Goal: Communication & Community: Share content

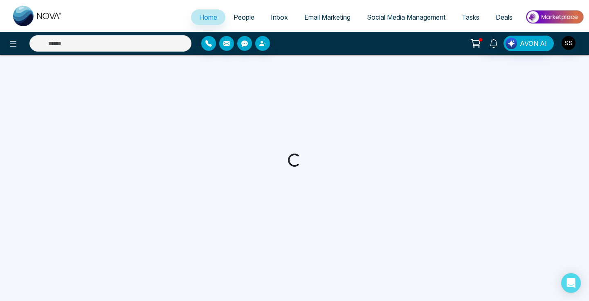
select select "*"
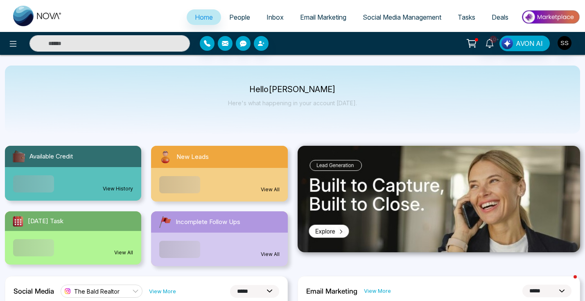
click at [410, 16] on span "Social Media Management" at bounding box center [401, 17] width 79 height 8
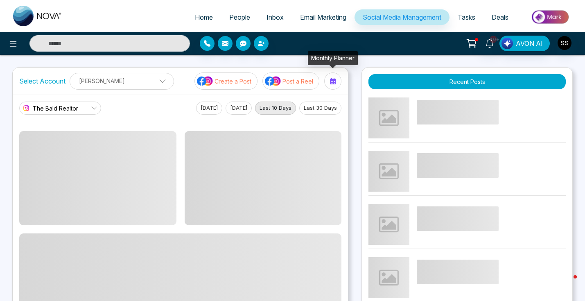
click at [329, 82] on div at bounding box center [332, 80] width 13 height 13
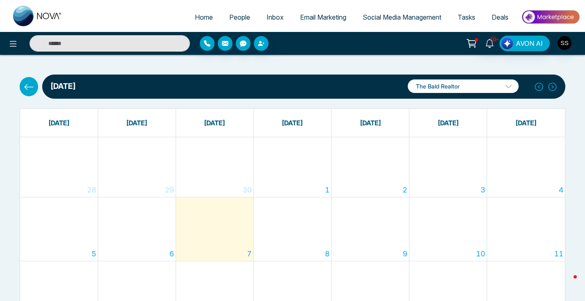
scroll to position [69, 0]
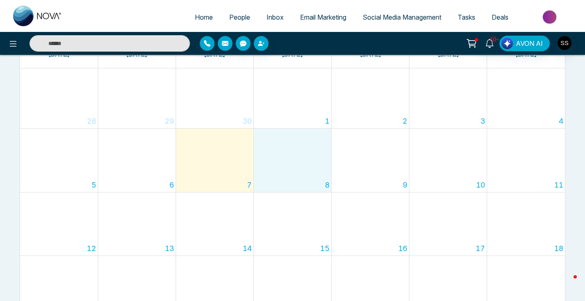
click at [300, 178] on div "8" at bounding box center [292, 159] width 77 height 63
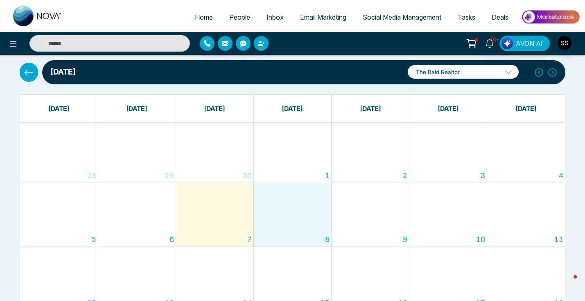
scroll to position [0, 0]
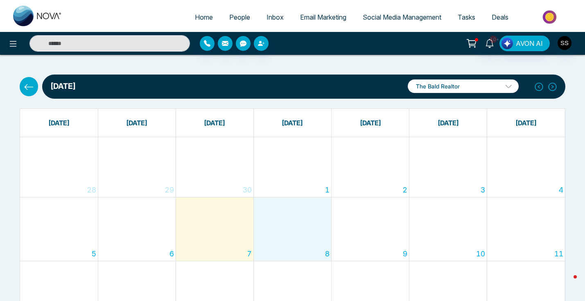
click at [502, 85] on p "The Bald Realtor" at bounding box center [462, 85] width 111 height 13
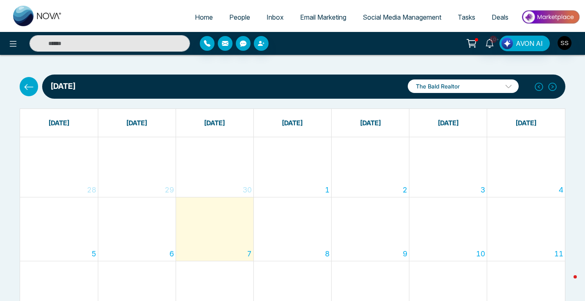
click at [457, 84] on p "The Bald Realtor" at bounding box center [462, 85] width 111 height 13
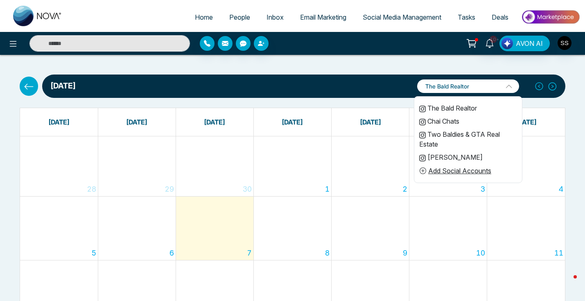
click at [443, 107] on li "The Bald Realtor" at bounding box center [468, 107] width 108 height 13
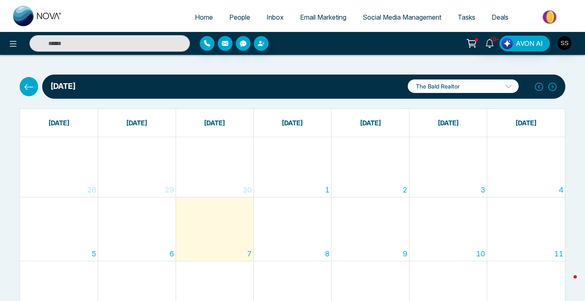
click at [29, 88] on icon at bounding box center [29, 87] width 10 height 10
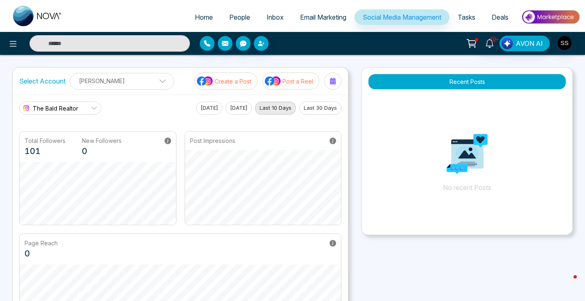
click at [277, 85] on img at bounding box center [273, 81] width 16 height 11
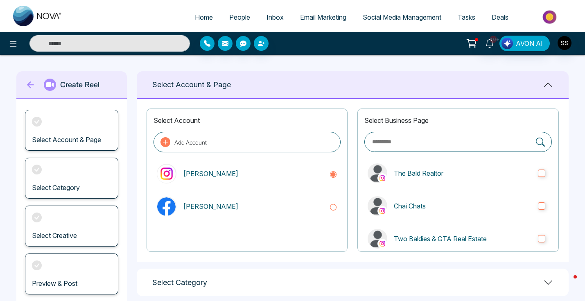
click at [28, 87] on icon at bounding box center [31, 84] width 12 height 16
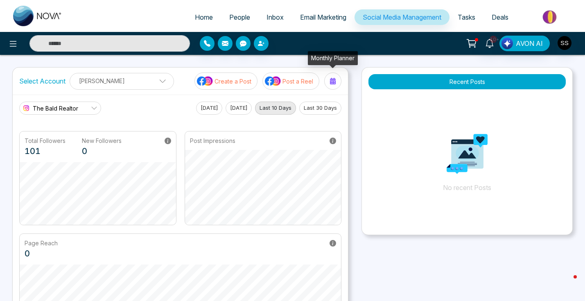
click at [332, 80] on icon at bounding box center [332, 81] width 7 height 7
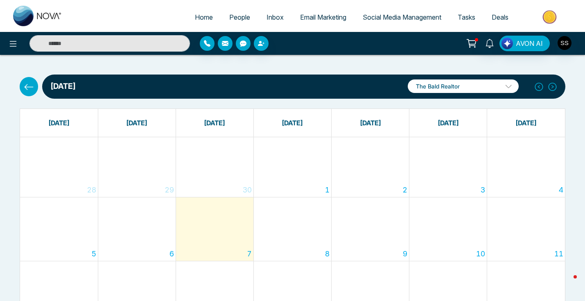
click at [301, 239] on div "8" at bounding box center [292, 228] width 77 height 63
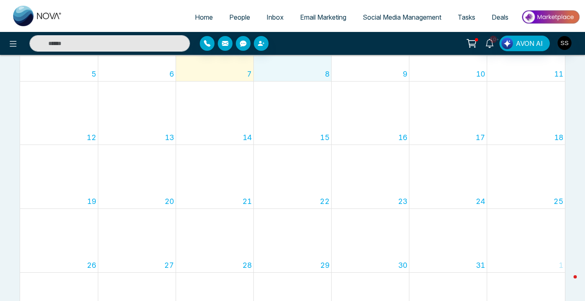
scroll to position [89, 0]
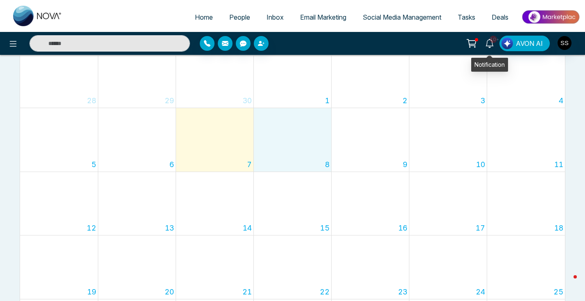
click at [491, 41] on span "10+" at bounding box center [492, 39] width 7 height 7
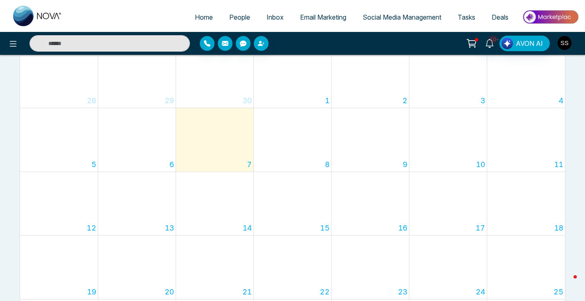
click at [569, 41] on img "button" at bounding box center [564, 43] width 14 height 14
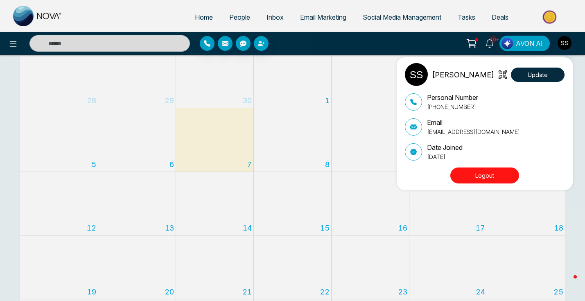
click at [574, 211] on div "[PERSON_NAME] Update Personal Number [PHONE_NUMBER] Email [EMAIL_ADDRESS][DOMAI…" at bounding box center [292, 150] width 585 height 301
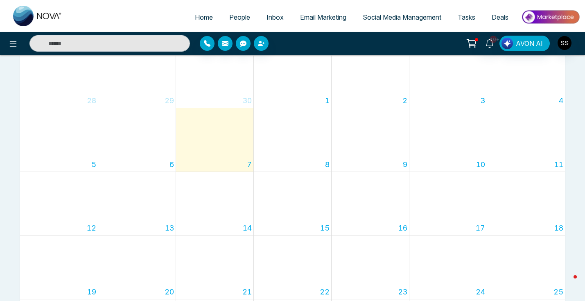
scroll to position [0, 0]
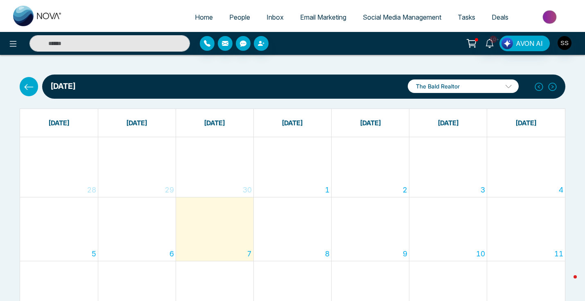
click at [408, 20] on span "Social Media Management" at bounding box center [401, 17] width 79 height 8
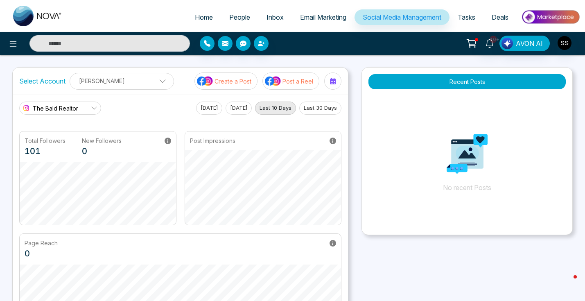
click at [292, 81] on p "Post a Reel" at bounding box center [297, 81] width 31 height 9
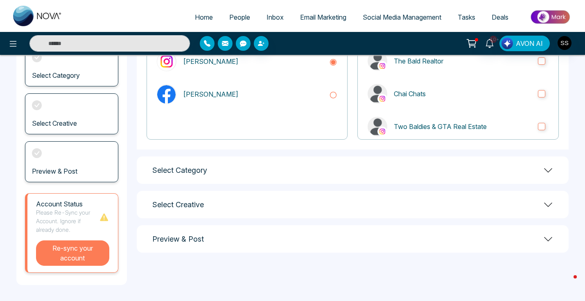
click at [74, 261] on button "Re-sync your account" at bounding box center [72, 252] width 73 height 25
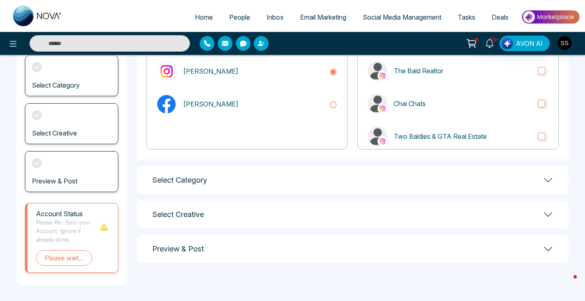
scroll to position [82, 0]
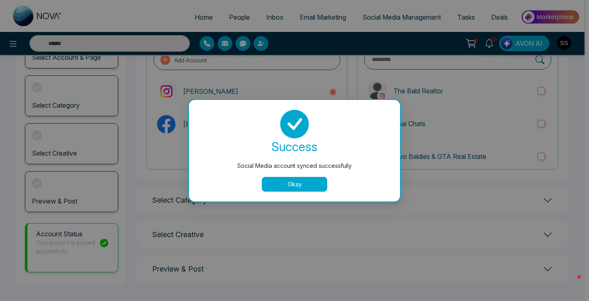
click at [281, 184] on button "Okay" at bounding box center [294, 184] width 65 height 15
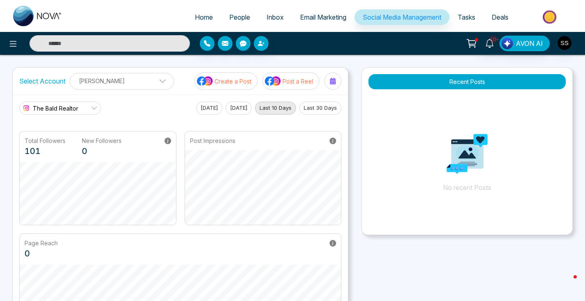
click at [336, 82] on div at bounding box center [332, 80] width 13 height 13
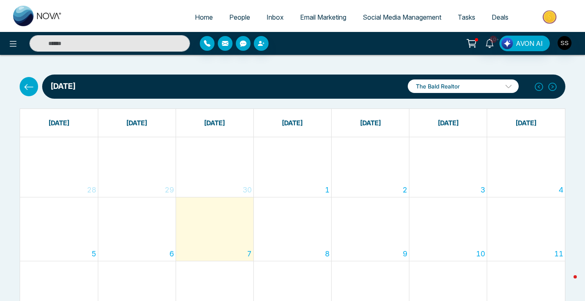
click at [297, 242] on div "8" at bounding box center [292, 228] width 77 height 63
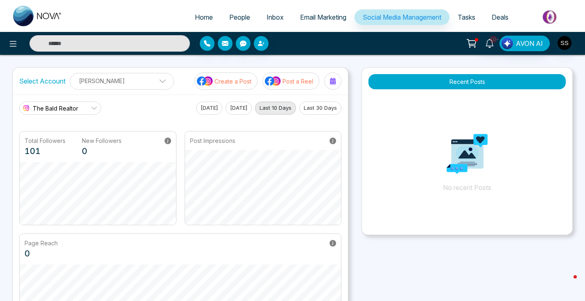
click at [312, 81] on p "Post a Reel" at bounding box center [297, 81] width 31 height 9
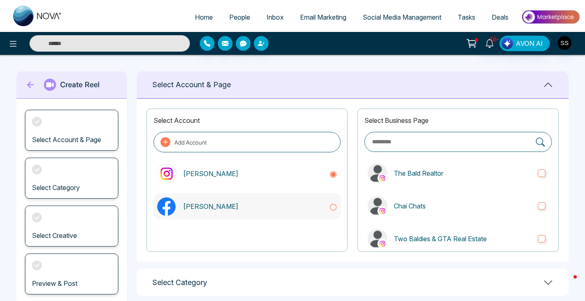
click at [281, 209] on p "[PERSON_NAME]" at bounding box center [253, 206] width 140 height 10
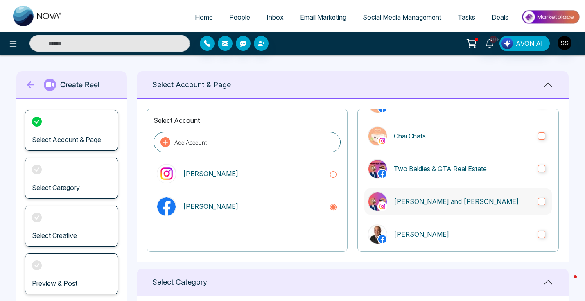
scroll to position [176, 0]
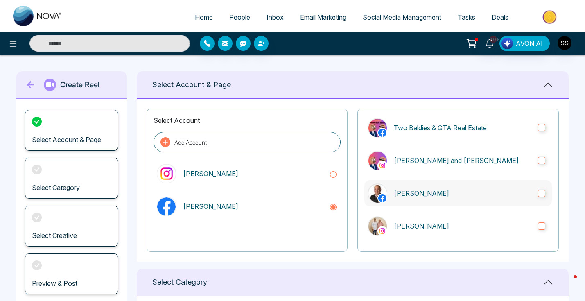
click at [537, 196] on label "[PERSON_NAME]" at bounding box center [457, 193] width 187 height 26
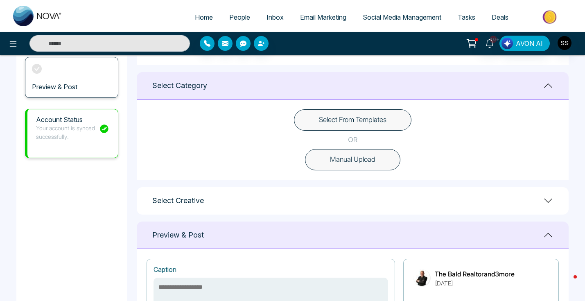
scroll to position [225, 0]
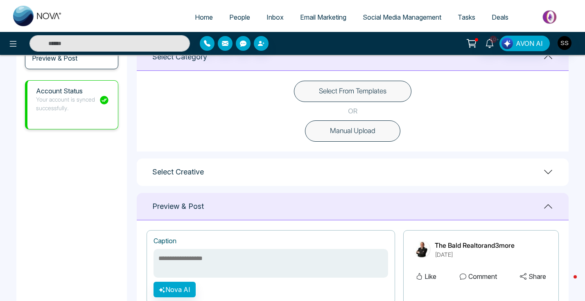
click at [333, 125] on button "Manual Upload" at bounding box center [352, 130] width 95 height 21
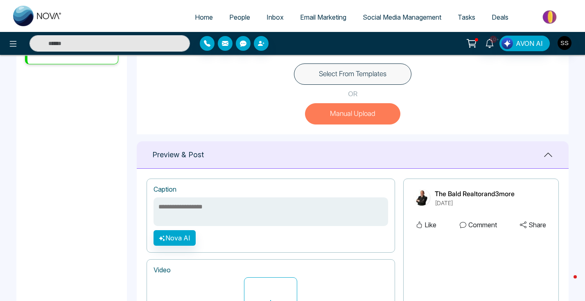
scroll to position [223, 0]
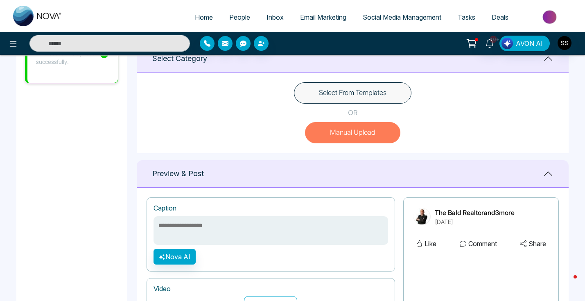
click at [331, 133] on button "Manual Upload" at bounding box center [352, 132] width 95 height 21
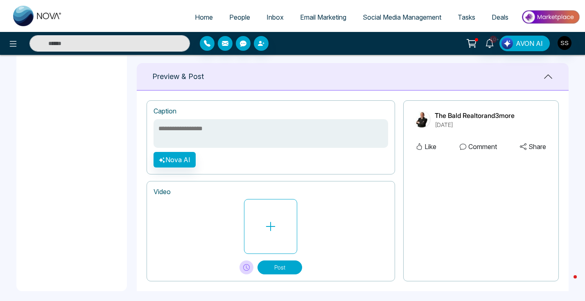
scroll to position [326, 0]
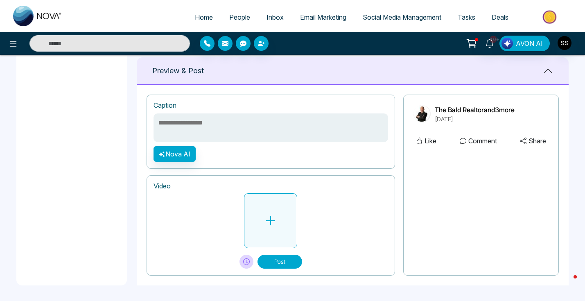
click at [265, 209] on button at bounding box center [270, 220] width 53 height 55
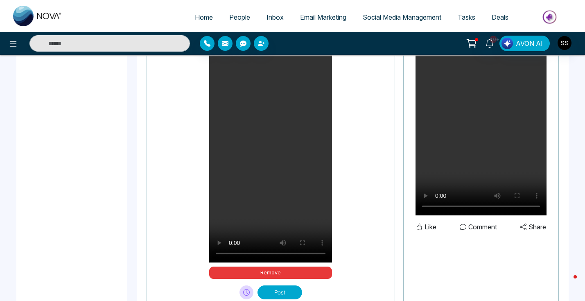
scroll to position [505, 0]
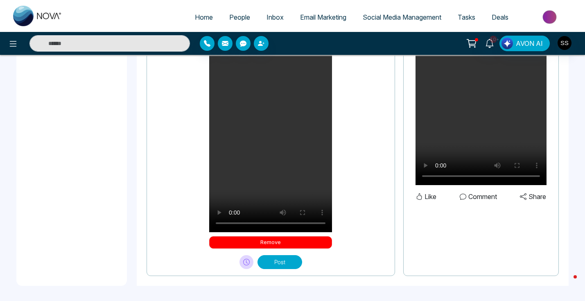
click at [224, 240] on button "Remove" at bounding box center [270, 242] width 123 height 12
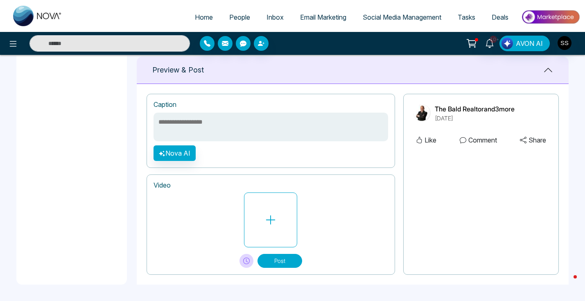
scroll to position [326, 0]
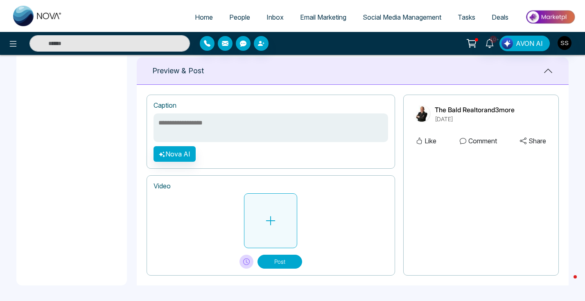
click at [269, 229] on button at bounding box center [270, 220] width 53 height 55
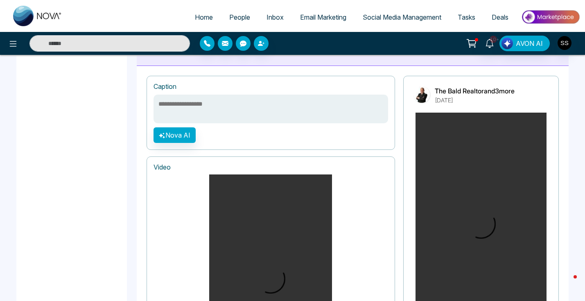
scroll to position [296, 0]
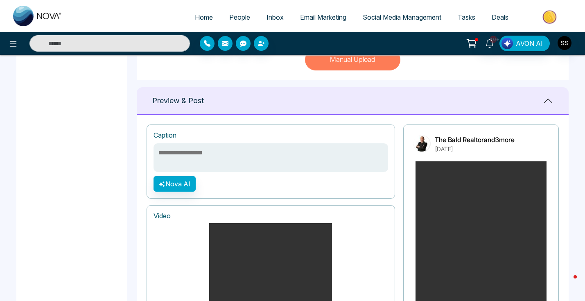
click at [255, 154] on textarea at bounding box center [270, 157] width 234 height 29
click at [226, 157] on textarea at bounding box center [270, 157] width 234 height 29
paste textarea "**********"
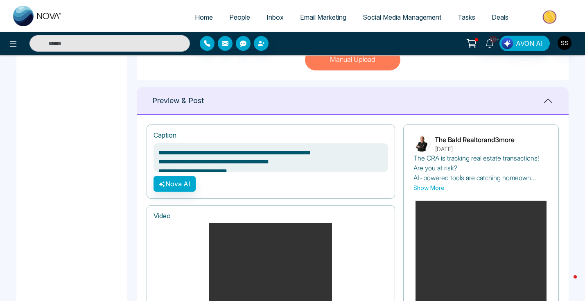
scroll to position [40, 0]
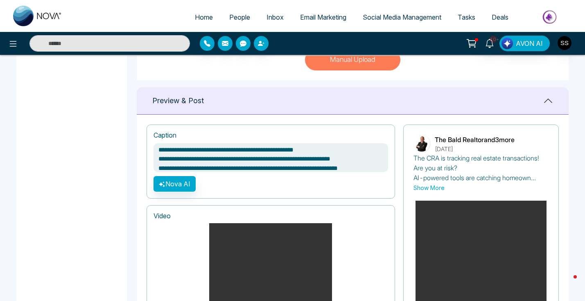
click at [293, 164] on textarea "**********" at bounding box center [270, 157] width 234 height 29
paste textarea "**********"
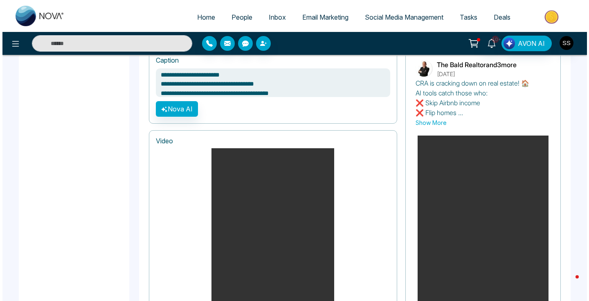
scroll to position [505, 0]
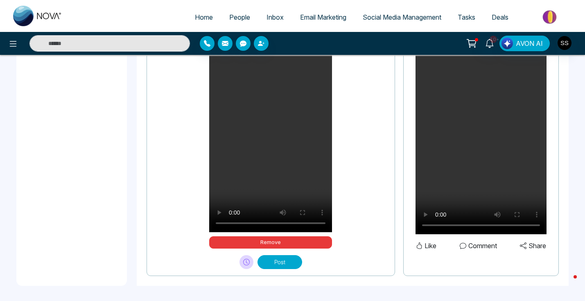
type textarea "**********"
click at [246, 260] on icon at bounding box center [247, 261] width 2 height 3
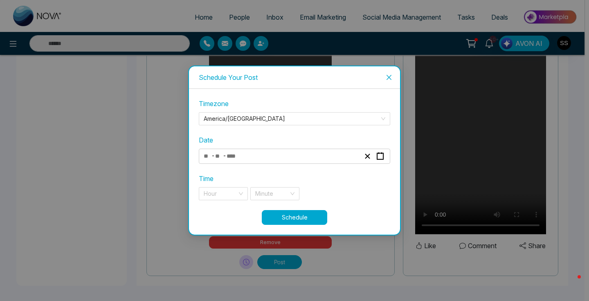
click at [281, 152] on div "- -" at bounding box center [281, 156] width 159 height 11
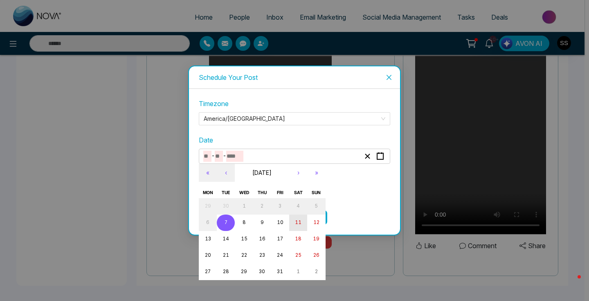
click at [296, 224] on abbr "11" at bounding box center [298, 222] width 7 height 6
type input "**"
type input "****"
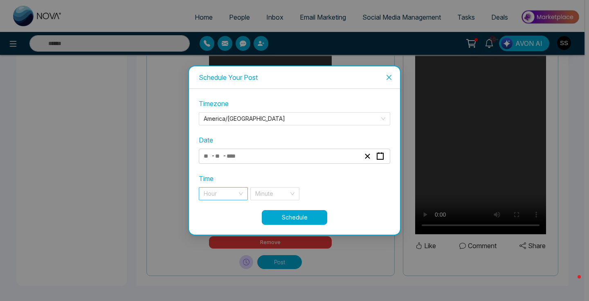
click at [228, 193] on input "search" at bounding box center [221, 193] width 34 height 12
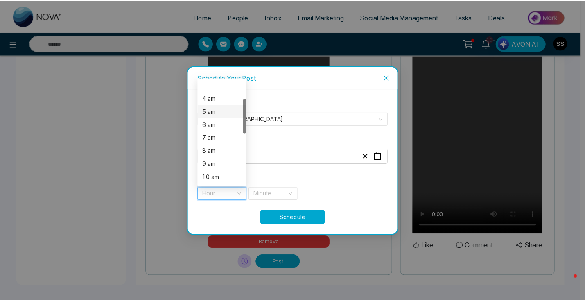
scroll to position [62, 0]
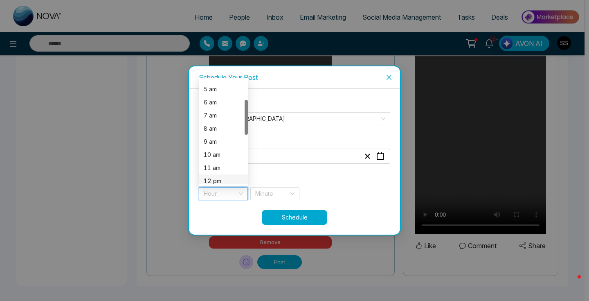
click at [229, 178] on div "12 pm" at bounding box center [223, 180] width 39 height 9
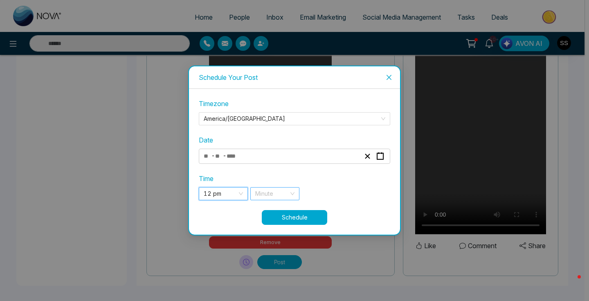
click at [280, 191] on input "search" at bounding box center [272, 193] width 34 height 12
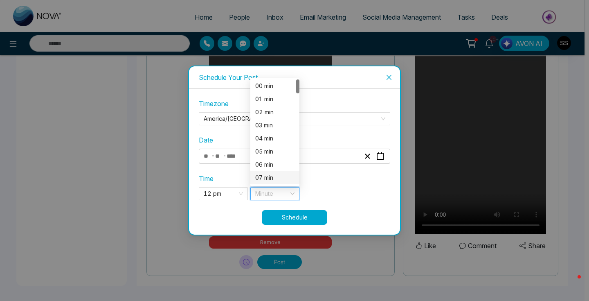
click at [279, 176] on div "07 min" at bounding box center [274, 177] width 39 height 9
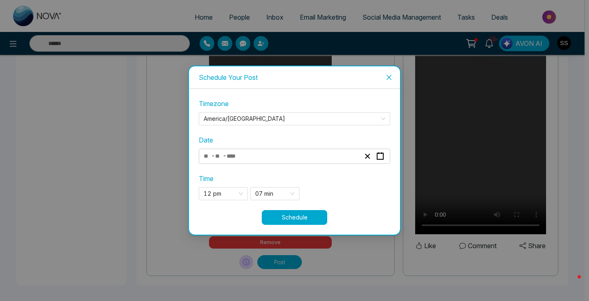
click at [310, 218] on button "Schedule" at bounding box center [294, 217] width 65 height 15
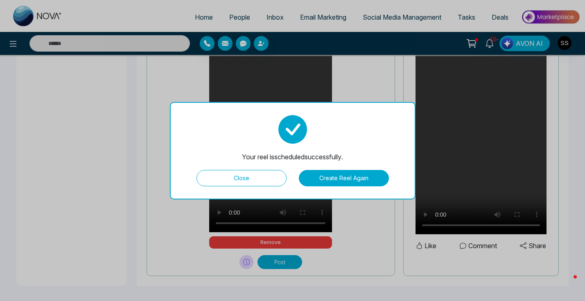
click at [253, 181] on button "Close" at bounding box center [241, 178] width 90 height 16
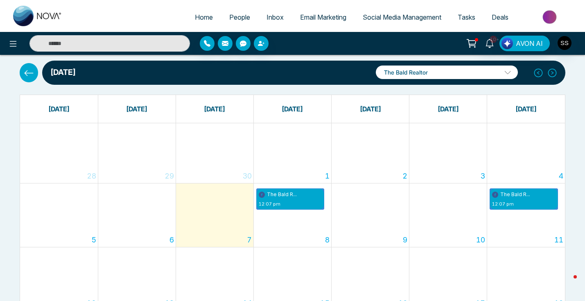
scroll to position [25, 0]
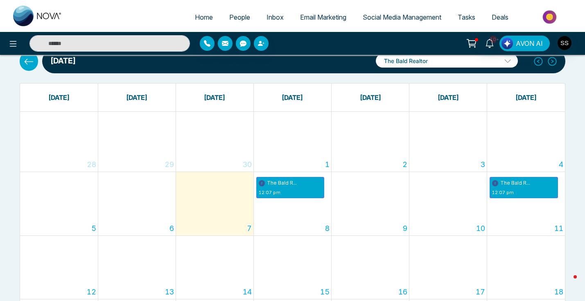
click at [26, 65] on icon at bounding box center [29, 61] width 10 height 10
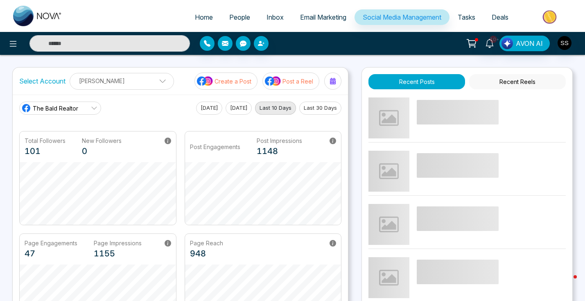
click at [294, 85] on p "Post a Reel" at bounding box center [297, 81] width 31 height 9
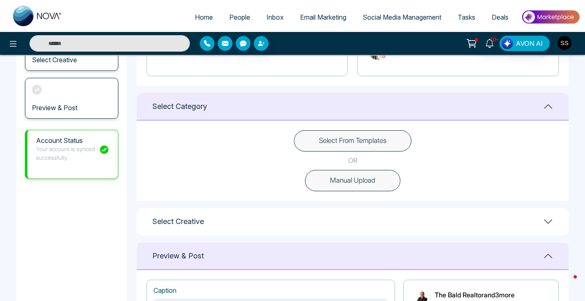
scroll to position [199, 0]
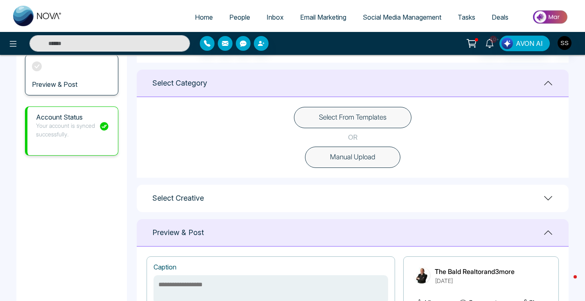
click at [344, 154] on button "Manual Upload" at bounding box center [352, 156] width 95 height 21
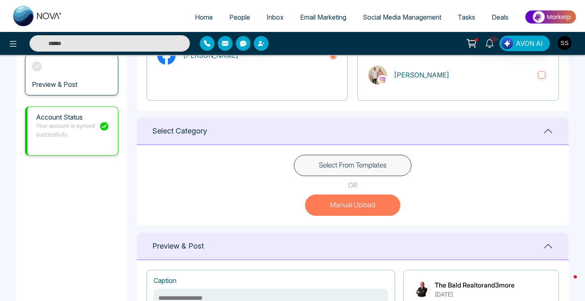
click at [365, 207] on button "Manual Upload" at bounding box center [352, 204] width 95 height 21
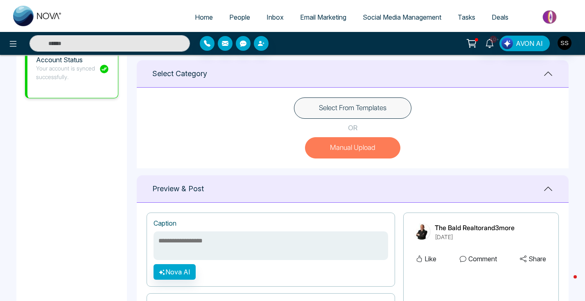
scroll to position [326, 0]
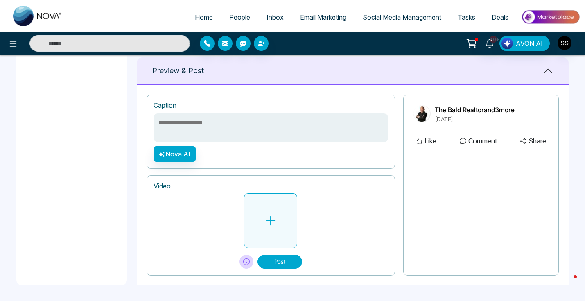
click at [270, 223] on icon at bounding box center [270, 220] width 12 height 12
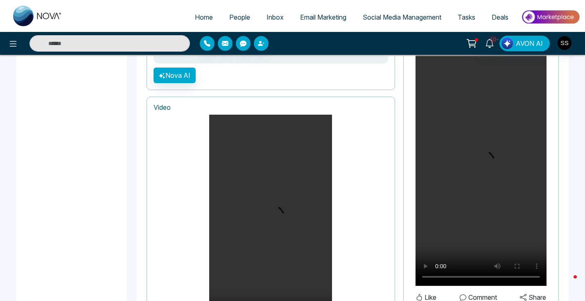
scroll to position [505, 0]
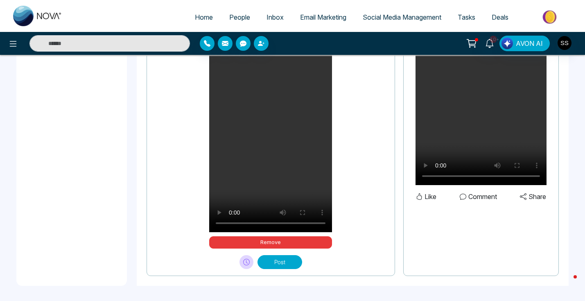
click at [392, 193] on div "Video Your browser does not support the video tag. Remove Post" at bounding box center [270, 136] width 248 height 280
click at [442, 280] on div "**********" at bounding box center [353, 96] width 432 height 380
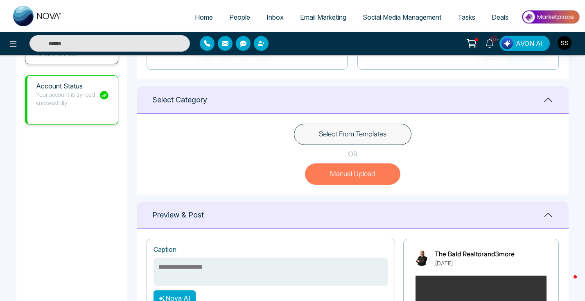
scroll to position [255, 0]
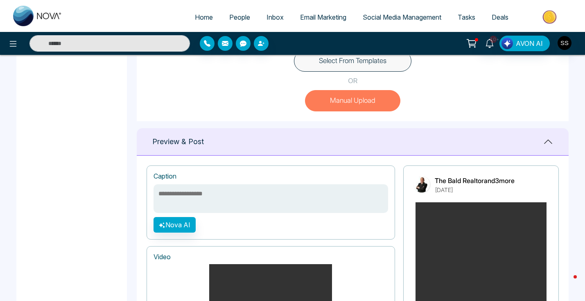
click at [201, 198] on textarea at bounding box center [270, 198] width 234 height 29
paste textarea "**********"
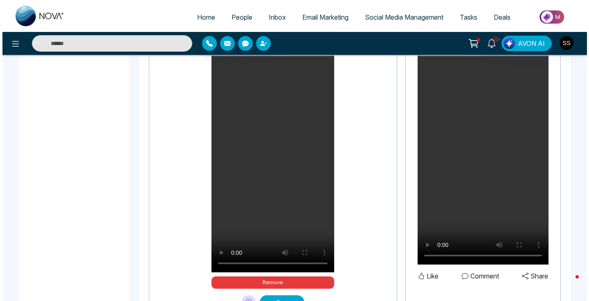
scroll to position [484, 0]
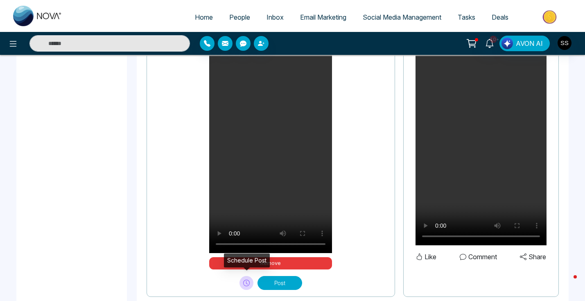
type textarea "**********"
click at [246, 284] on icon at bounding box center [246, 282] width 7 height 7
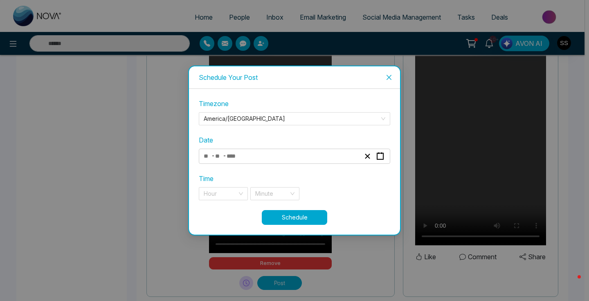
click at [278, 156] on div "- -" at bounding box center [281, 156] width 159 height 11
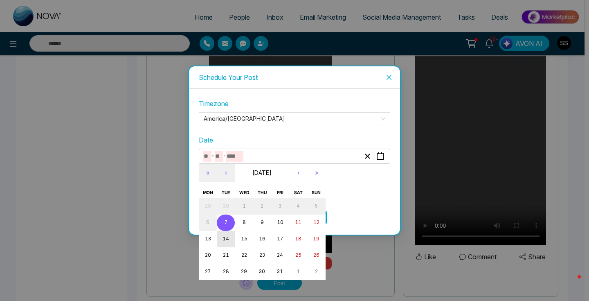
click at [227, 239] on abbr "14" at bounding box center [226, 239] width 7 height 6
type input "**"
type input "****"
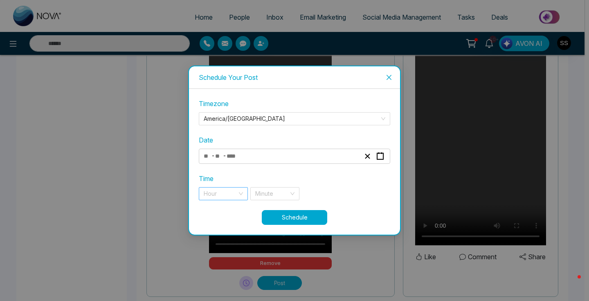
click at [242, 195] on div "Hour" at bounding box center [223, 193] width 49 height 13
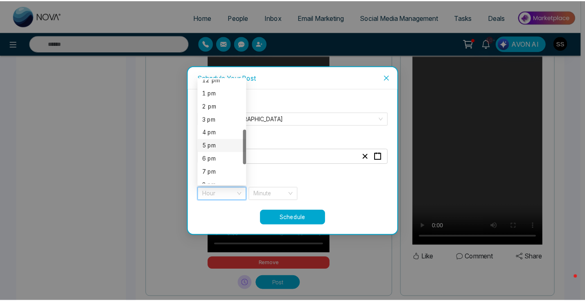
scroll to position [144, 0]
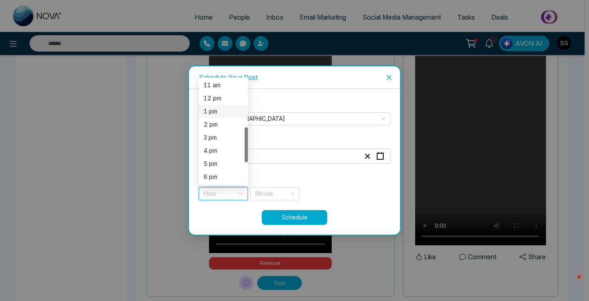
click at [226, 117] on div "1 pm" at bounding box center [223, 111] width 49 height 13
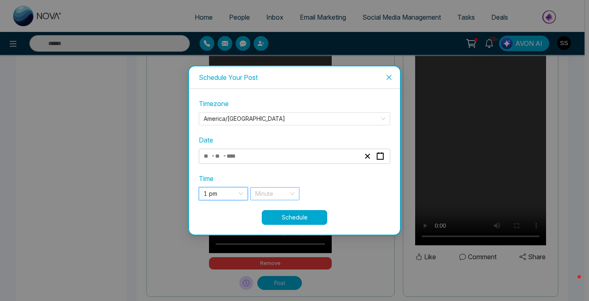
click at [281, 187] on div "Minute" at bounding box center [274, 193] width 49 height 13
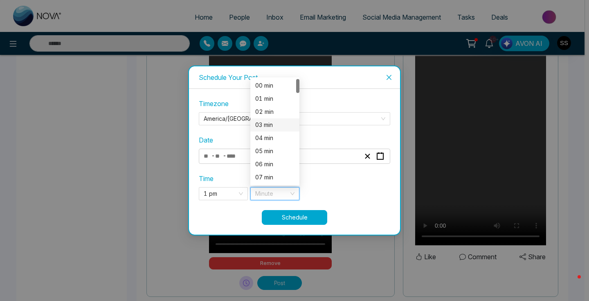
click at [270, 118] on div "03 min" at bounding box center [274, 124] width 49 height 13
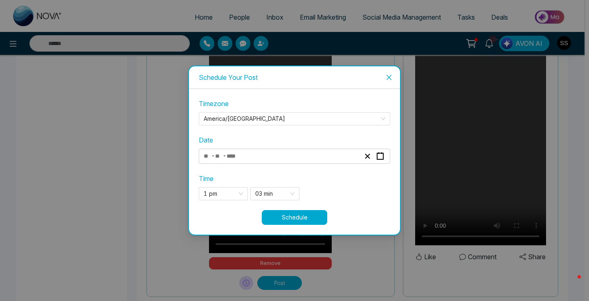
click at [310, 216] on button "Schedule" at bounding box center [294, 217] width 65 height 15
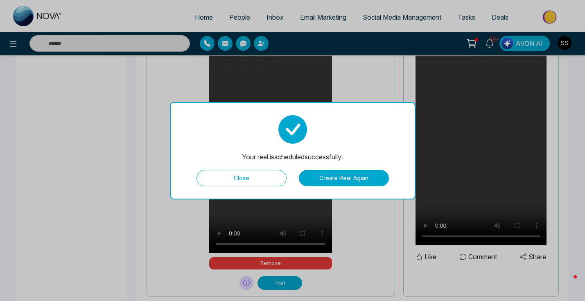
click at [336, 182] on button "Create Reel Again" at bounding box center [344, 178] width 90 height 16
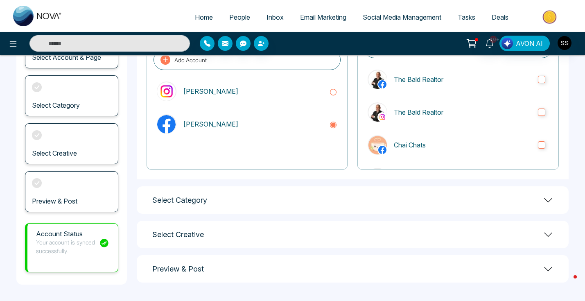
scroll to position [0, 0]
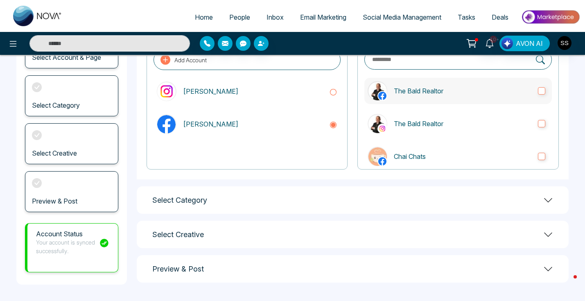
click at [541, 90] on label "The Bald Realtor" at bounding box center [457, 91] width 187 height 26
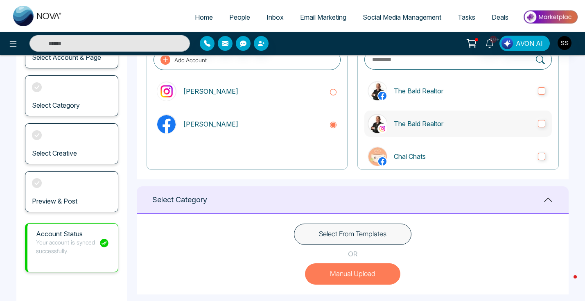
click at [537, 115] on label "The Bald Realtor" at bounding box center [457, 123] width 187 height 26
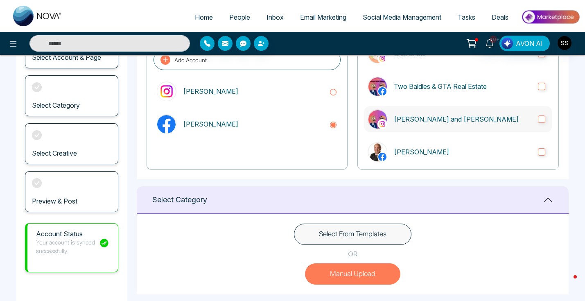
scroll to position [176, 0]
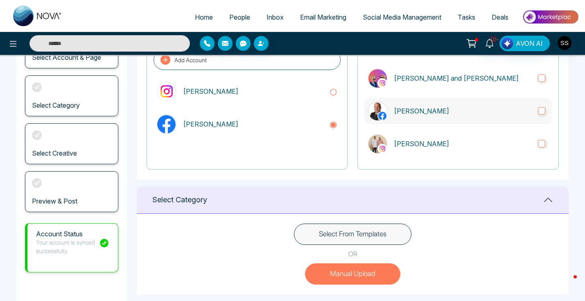
click at [536, 117] on label "[PERSON_NAME]" at bounding box center [457, 111] width 187 height 26
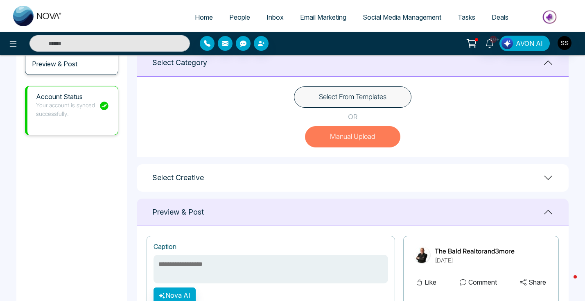
click at [362, 135] on button "Manual Upload" at bounding box center [352, 136] width 95 height 21
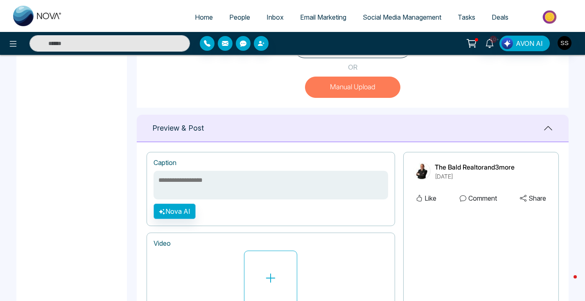
scroll to position [326, 0]
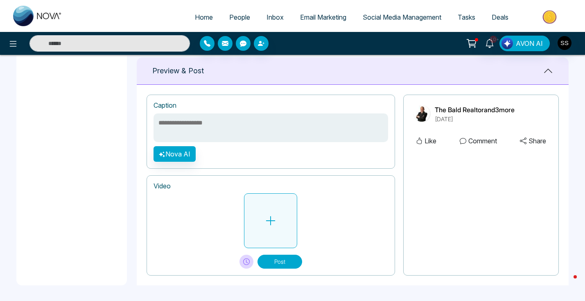
click at [269, 217] on icon at bounding box center [270, 220] width 12 height 12
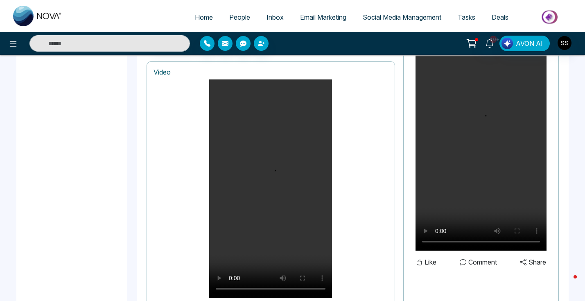
scroll to position [369, 0]
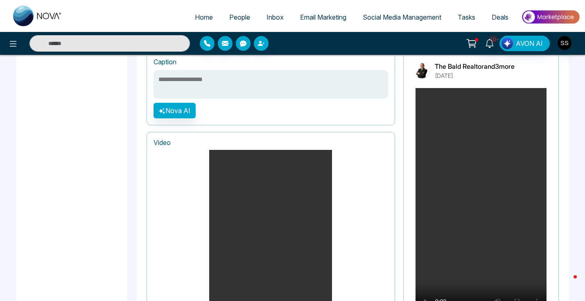
click at [254, 75] on textarea at bounding box center [270, 84] width 234 height 29
click at [245, 84] on textarea at bounding box center [270, 84] width 234 height 29
paste textarea "**********"
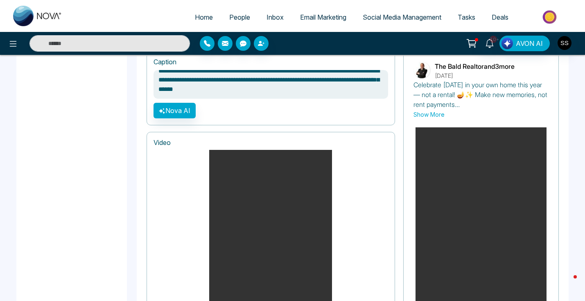
scroll to position [3, 0]
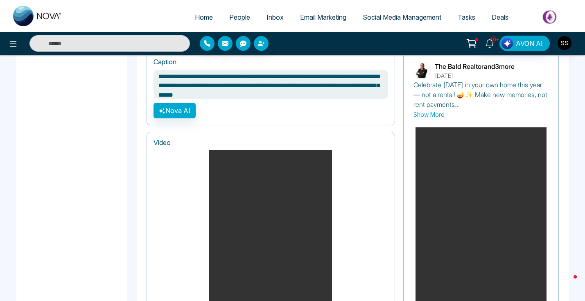
drag, startPoint x: 338, startPoint y: 83, endPoint x: 379, endPoint y: 87, distance: 40.7
click at [379, 87] on textarea "**********" at bounding box center [270, 84] width 234 height 29
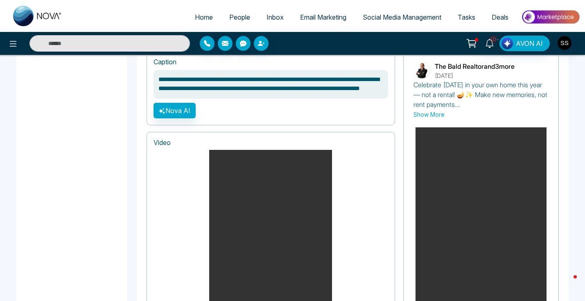
click at [157, 76] on textarea "**********" at bounding box center [270, 84] width 234 height 29
paste textarea "**********"
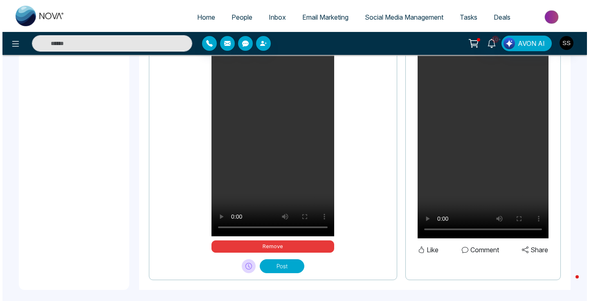
scroll to position [505, 0]
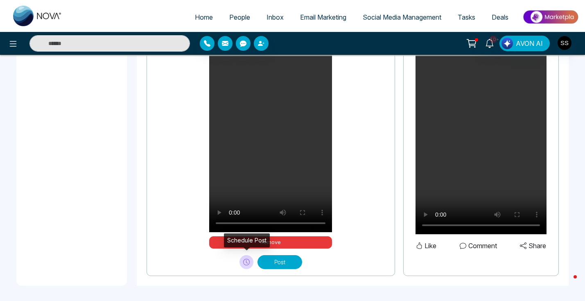
type textarea "**********"
click at [249, 261] on icon at bounding box center [246, 262] width 7 height 7
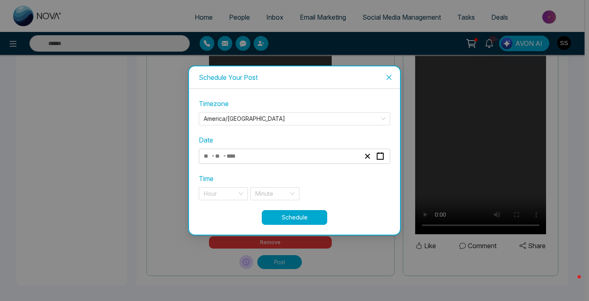
click at [277, 151] on div "- -" at bounding box center [281, 156] width 159 height 11
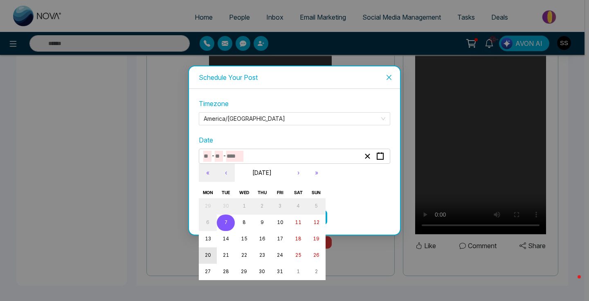
click at [207, 254] on abbr "20" at bounding box center [208, 255] width 6 height 6
type input "**"
type input "****"
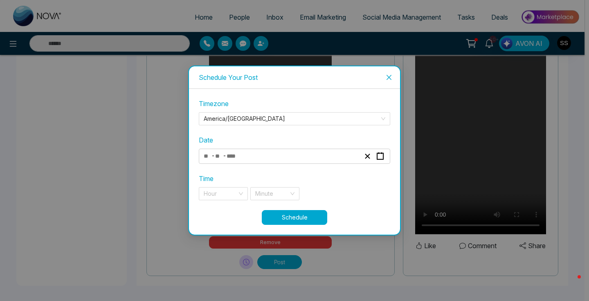
click at [224, 204] on div "**********" at bounding box center [294, 154] width 191 height 111
click at [225, 196] on input "search" at bounding box center [221, 193] width 34 height 12
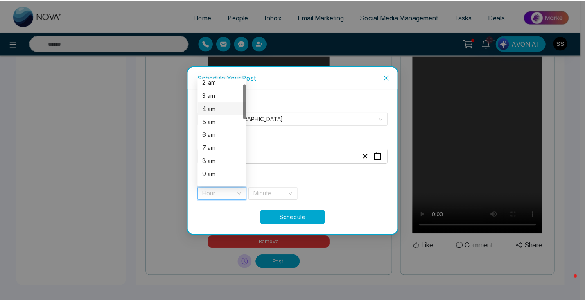
scroll to position [32, 0]
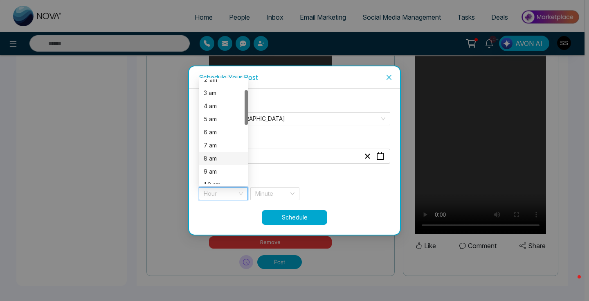
click at [221, 158] on div "8 am" at bounding box center [223, 158] width 39 height 9
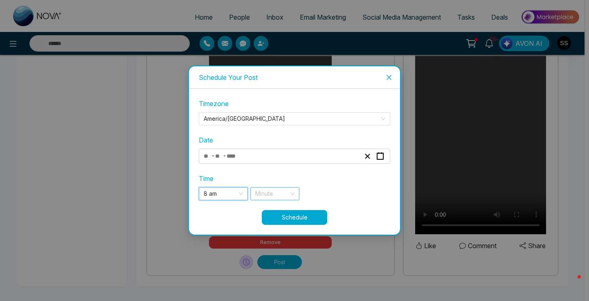
click at [275, 194] on input "search" at bounding box center [272, 193] width 34 height 12
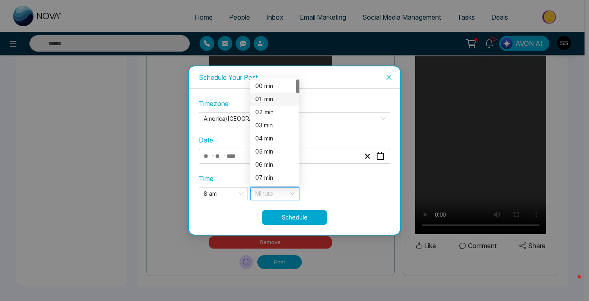
click at [266, 99] on div "01 min" at bounding box center [274, 98] width 39 height 9
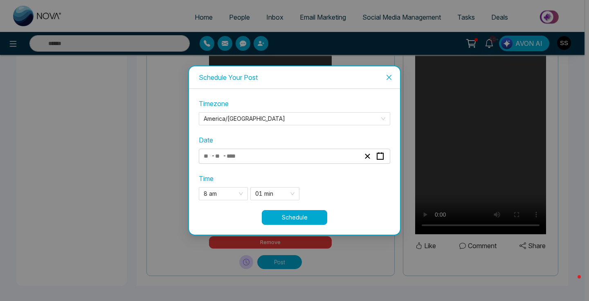
click at [297, 220] on button "Schedule" at bounding box center [294, 217] width 65 height 15
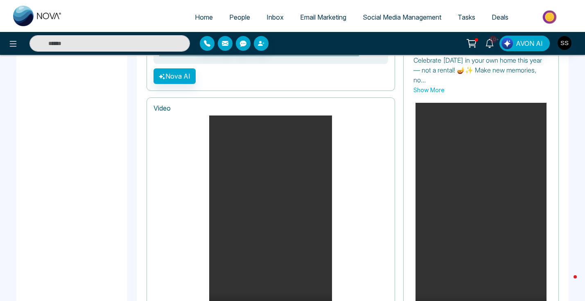
scroll to position [387, 0]
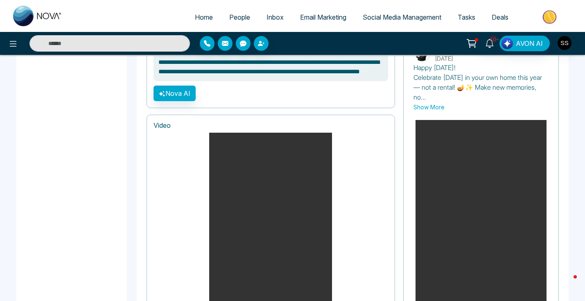
click at [315, 185] on video "Your browser does not support the video tag." at bounding box center [270, 242] width 123 height 218
click at [358, 187] on div "Your browser does not support the video tag. Remove" at bounding box center [270, 250] width 234 height 234
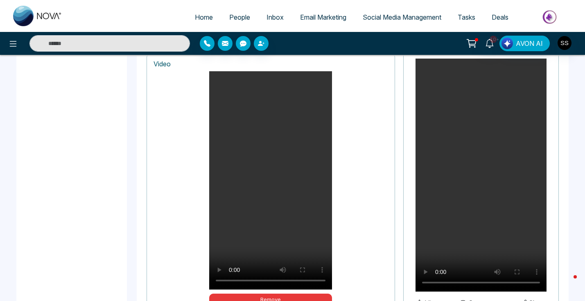
scroll to position [478, 0]
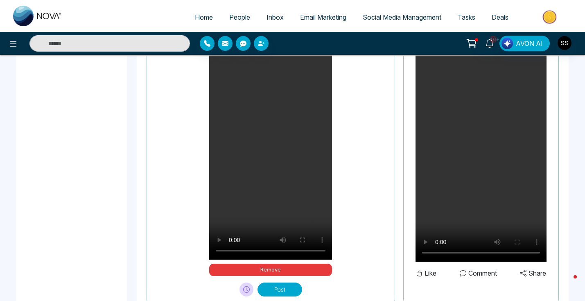
click at [272, 172] on video "Your browser does not support the video tag." at bounding box center [270, 150] width 123 height 218
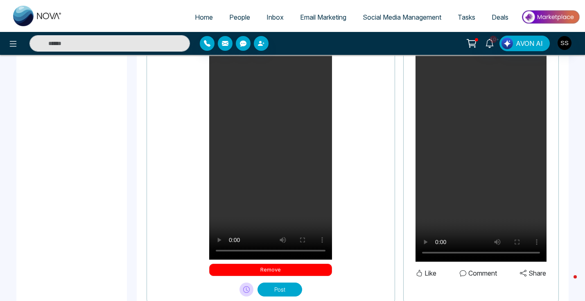
click at [277, 268] on button "Remove" at bounding box center [270, 269] width 123 height 12
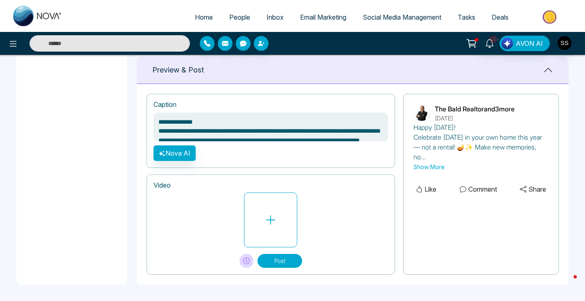
scroll to position [326, 0]
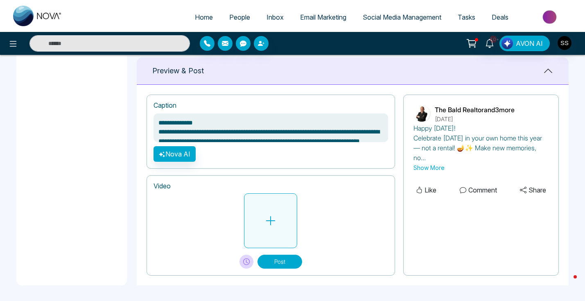
click at [274, 218] on icon at bounding box center [270, 220] width 12 height 12
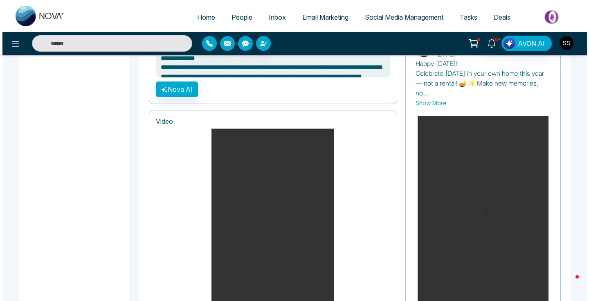
scroll to position [505, 0]
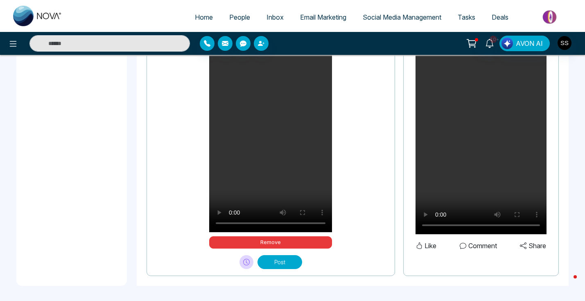
click at [247, 261] on icon at bounding box center [246, 262] width 7 height 7
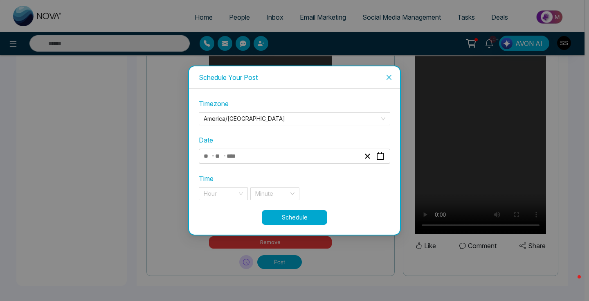
click at [227, 157] on input "number" at bounding box center [234, 156] width 17 height 11
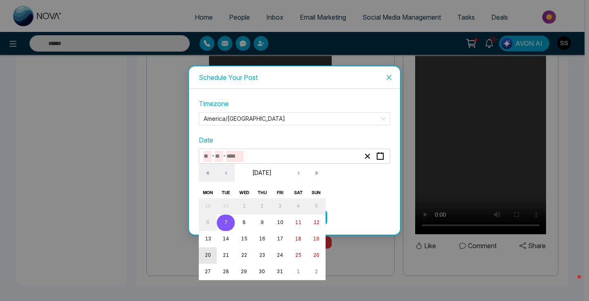
click at [202, 256] on button "20" at bounding box center [208, 255] width 18 height 16
type input "**"
type input "****"
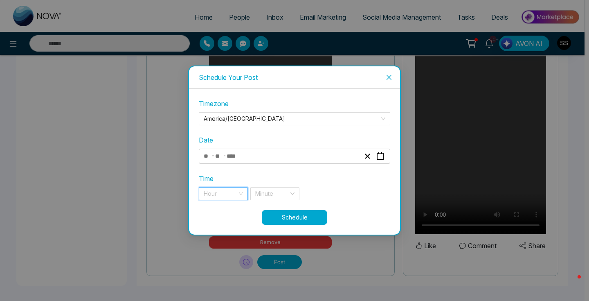
click at [227, 189] on input "search" at bounding box center [221, 193] width 34 height 12
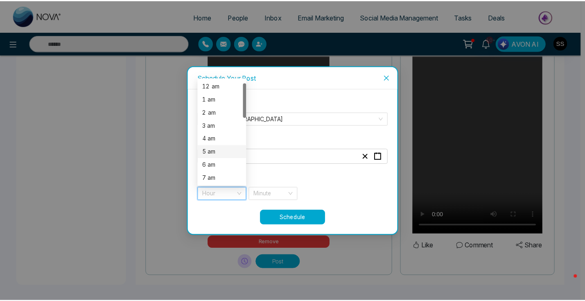
scroll to position [20, 0]
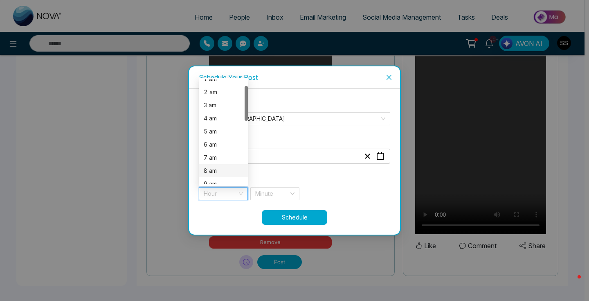
click at [227, 170] on div "8 am" at bounding box center [223, 170] width 39 height 9
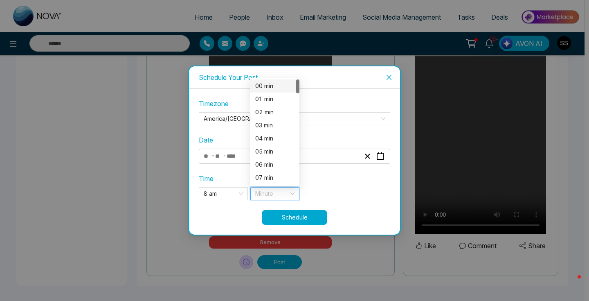
click at [270, 197] on input "search" at bounding box center [272, 193] width 34 height 12
click at [270, 175] on div "07 min" at bounding box center [274, 177] width 39 height 9
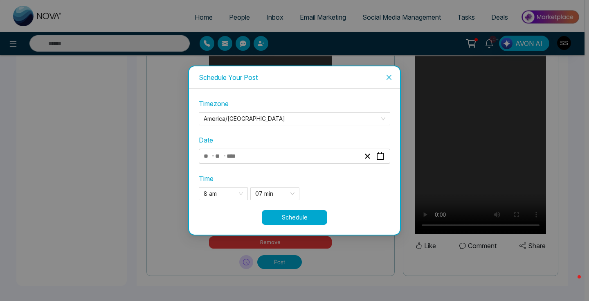
click at [299, 215] on button "Schedule" at bounding box center [294, 217] width 65 height 15
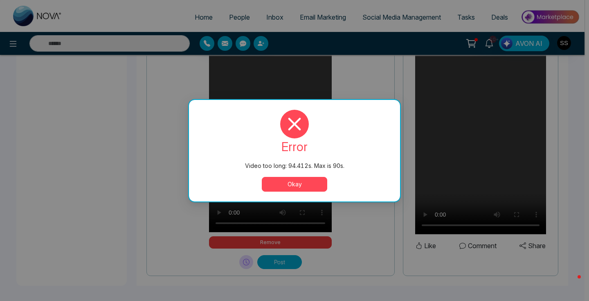
click at [304, 181] on button "Okay" at bounding box center [294, 184] width 65 height 15
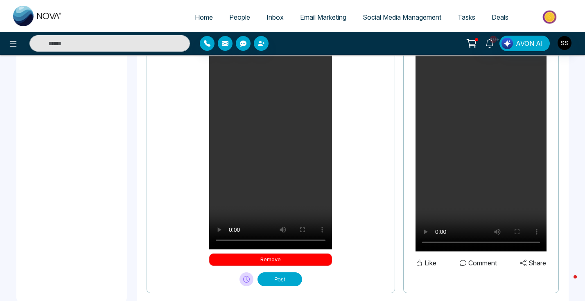
click at [278, 263] on button "Remove" at bounding box center [270, 259] width 123 height 12
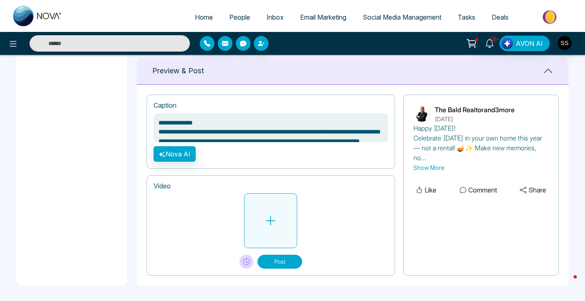
click at [269, 225] on icon at bounding box center [270, 220] width 12 height 12
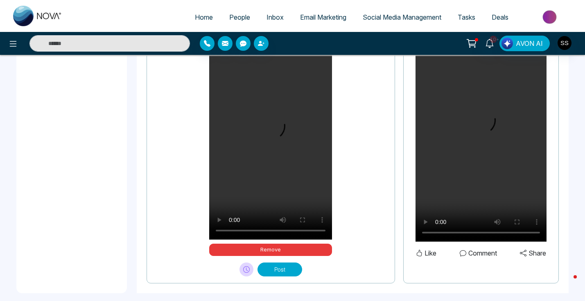
scroll to position [505, 0]
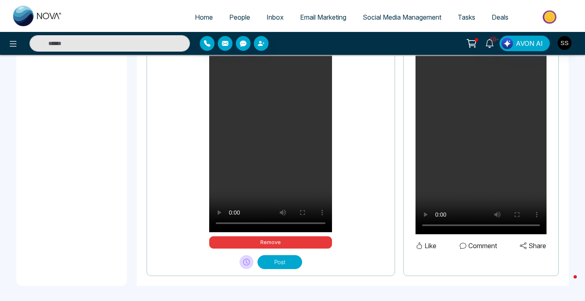
click at [279, 263] on button "Post" at bounding box center [279, 262] width 45 height 14
click at [272, 263] on button "Please wait..." at bounding box center [279, 262] width 65 height 14
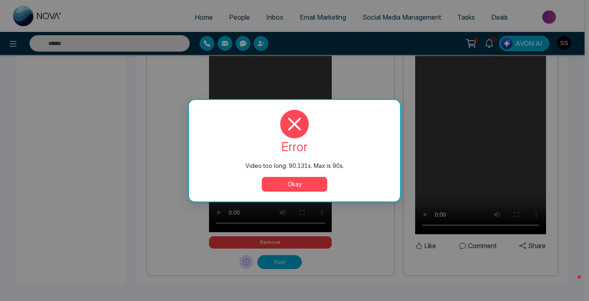
click at [292, 178] on button "Okay" at bounding box center [294, 184] width 65 height 15
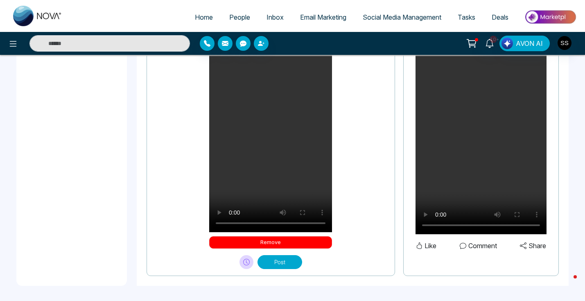
click at [258, 237] on button "Remove" at bounding box center [270, 242] width 123 height 12
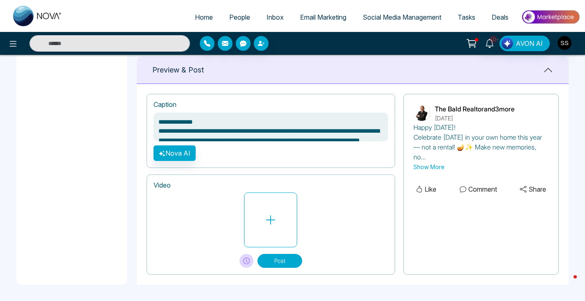
scroll to position [326, 0]
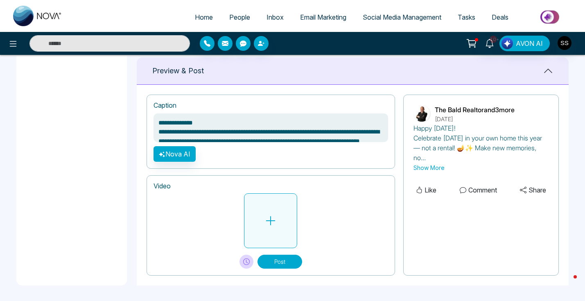
click at [279, 208] on button at bounding box center [270, 220] width 53 height 55
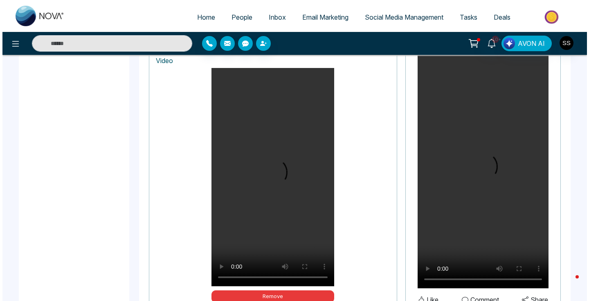
scroll to position [505, 0]
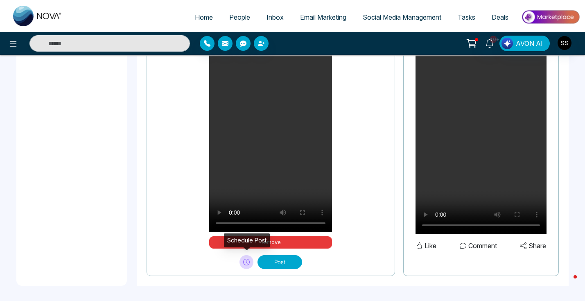
click at [241, 261] on button at bounding box center [246, 262] width 14 height 14
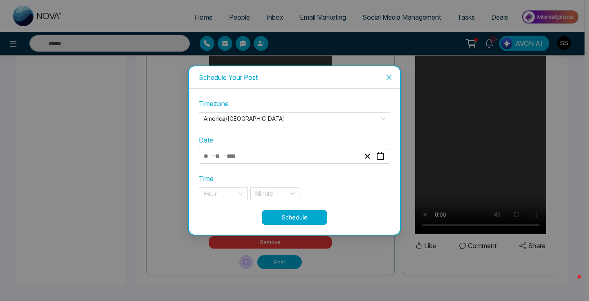
click at [252, 150] on div "- -" at bounding box center [294, 155] width 191 height 15
click at [255, 152] on div "- -" at bounding box center [281, 156] width 159 height 11
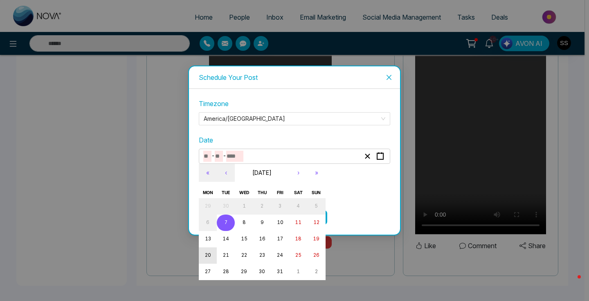
click at [208, 255] on abbr "20" at bounding box center [208, 255] width 6 height 6
type input "**"
type input "****"
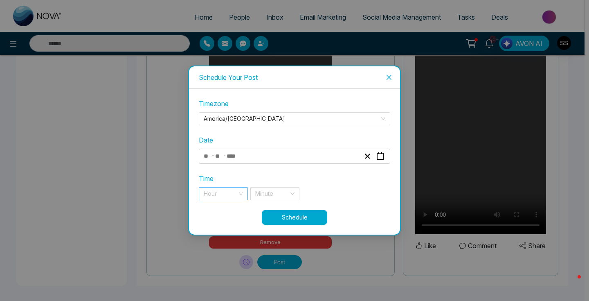
click at [224, 193] on input "search" at bounding box center [221, 193] width 34 height 12
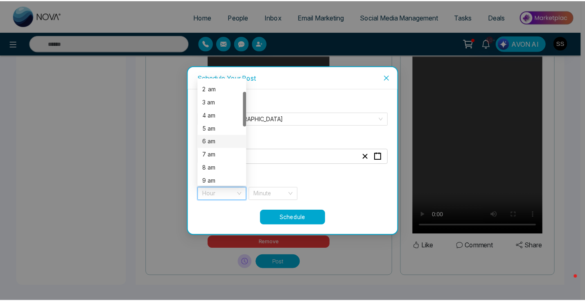
scroll to position [61, 0]
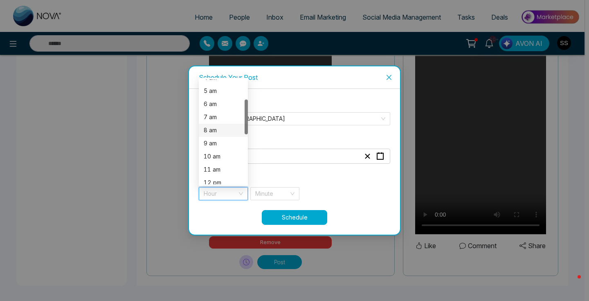
click at [226, 130] on div "8 am" at bounding box center [223, 130] width 39 height 9
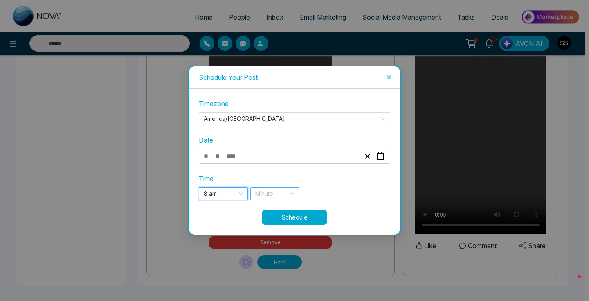
click at [272, 193] on input "search" at bounding box center [272, 193] width 34 height 12
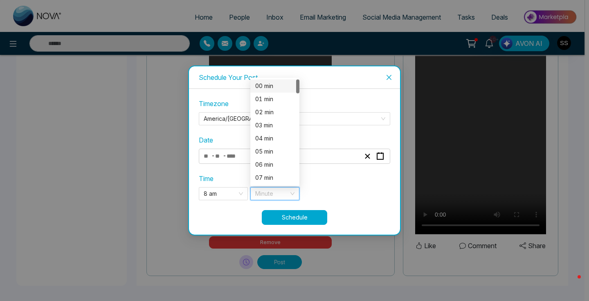
click at [271, 89] on div "00 min" at bounding box center [274, 85] width 39 height 9
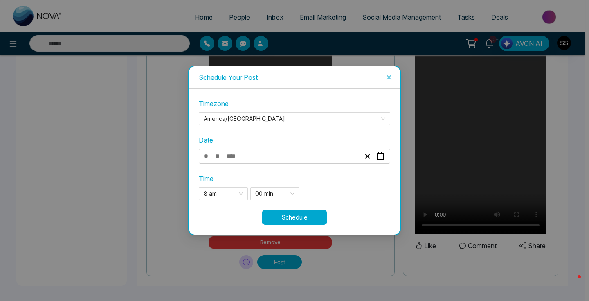
click at [295, 215] on button "Schedule" at bounding box center [294, 217] width 65 height 15
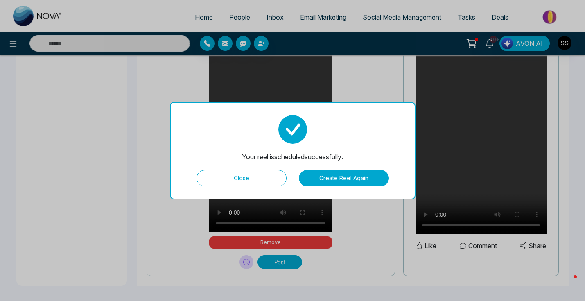
click at [328, 182] on button "Create Reel Again" at bounding box center [344, 178] width 90 height 16
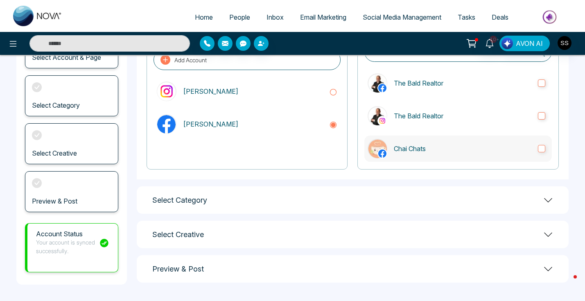
scroll to position [0, 0]
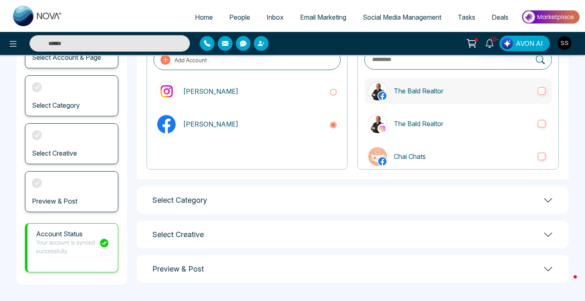
click at [531, 94] on label "The Bald Realtor" at bounding box center [457, 91] width 187 height 26
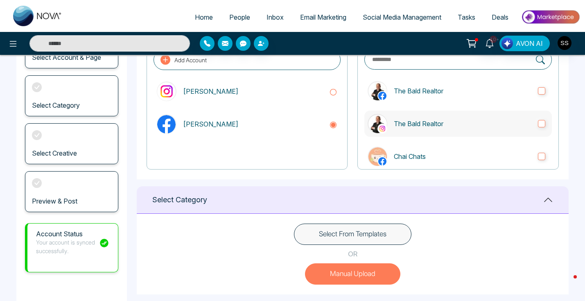
click at [538, 128] on label "The Bald Realtor" at bounding box center [457, 123] width 187 height 26
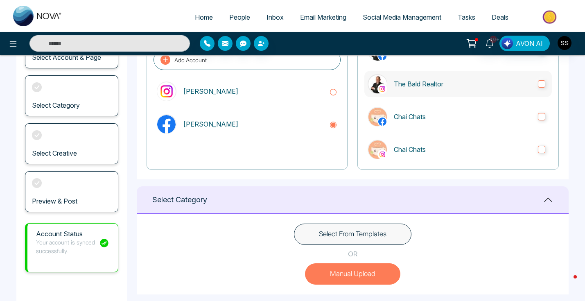
scroll to position [137, 0]
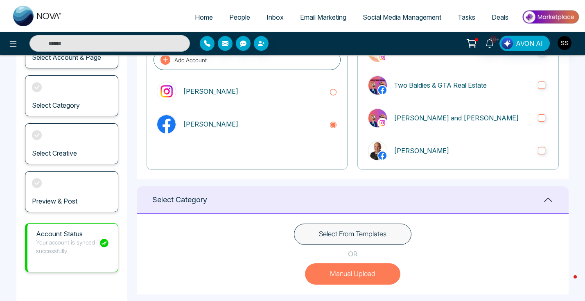
click at [538, 164] on div "Select Business Page The Bald Realtor The Bald Realtor Chai Chats Chai Chats Tw…" at bounding box center [457, 97] width 201 height 143
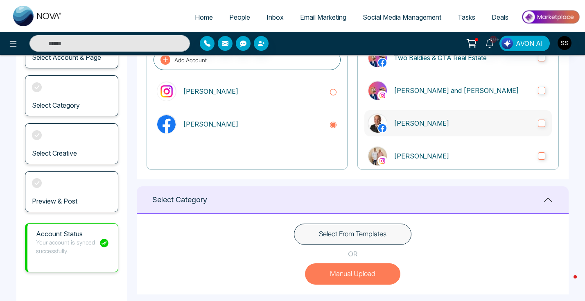
scroll to position [176, 0]
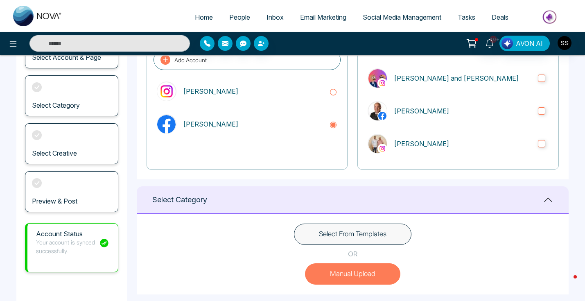
click at [360, 266] on button "Manual Upload" at bounding box center [352, 273] width 95 height 21
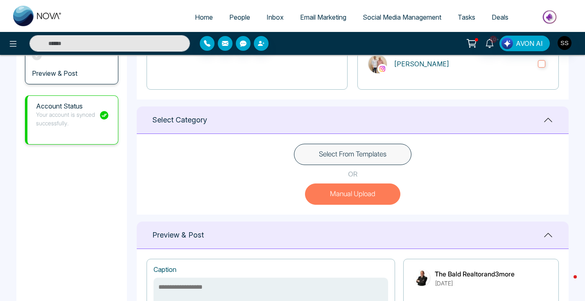
scroll to position [207, 0]
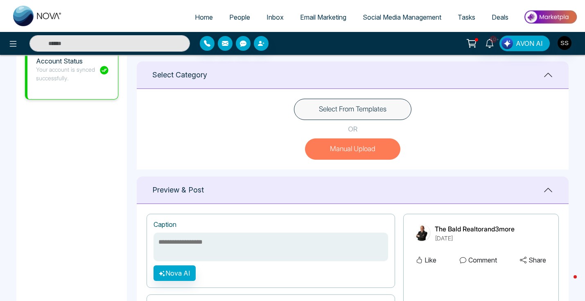
click at [191, 240] on textarea at bounding box center [270, 246] width 234 height 29
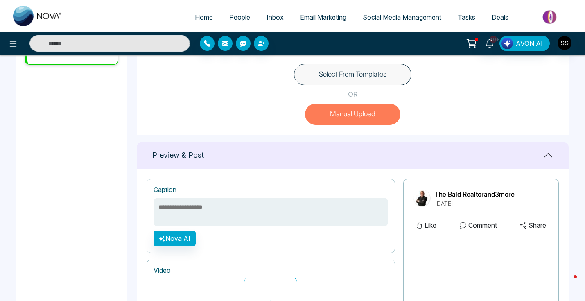
scroll to position [300, 0]
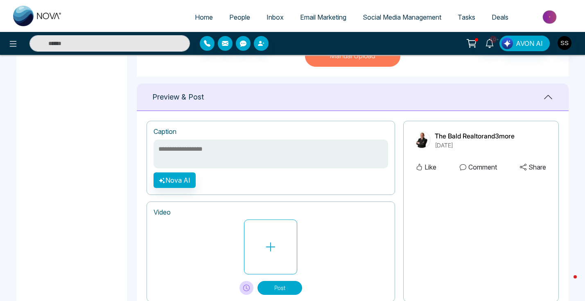
click at [240, 133] on div "Caption" at bounding box center [270, 132] width 234 height 8
click at [240, 150] on textarea at bounding box center [270, 153] width 234 height 29
paste textarea "**********"
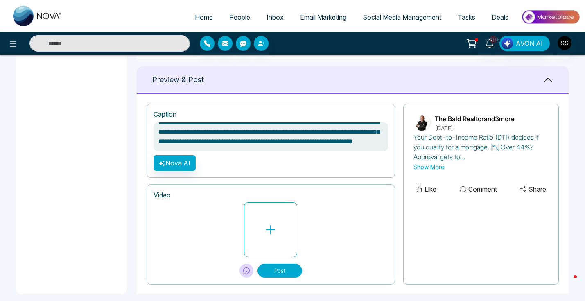
scroll to position [326, 0]
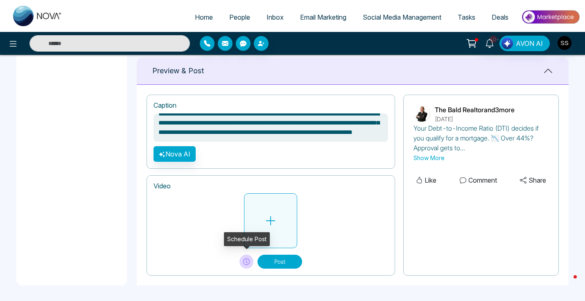
type textarea "**********"
click at [273, 225] on icon at bounding box center [270, 220] width 12 height 12
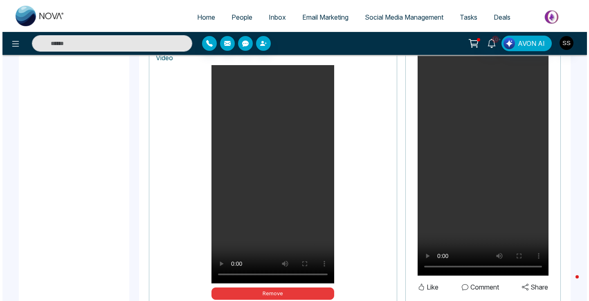
scroll to position [505, 0]
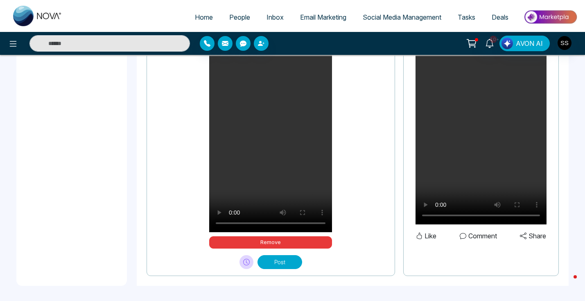
click at [246, 264] on button at bounding box center [246, 262] width 14 height 14
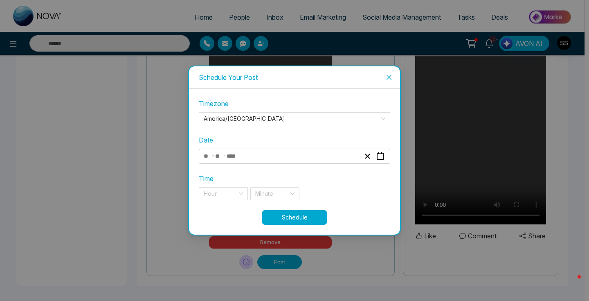
click at [261, 155] on div "- -" at bounding box center [281, 156] width 159 height 11
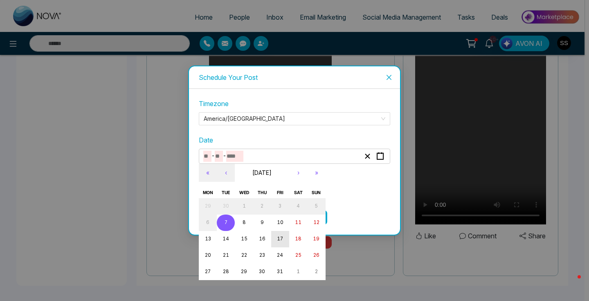
click at [283, 241] on abbr "17" at bounding box center [280, 239] width 6 height 6
type input "**"
type input "****"
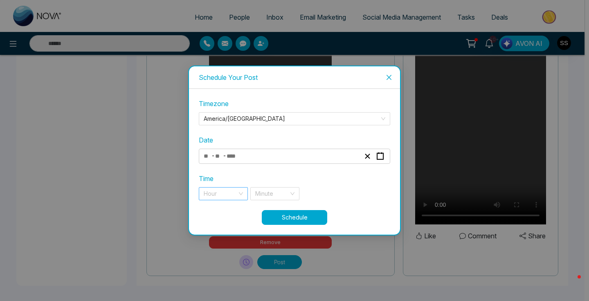
click at [227, 194] on input "search" at bounding box center [221, 193] width 34 height 12
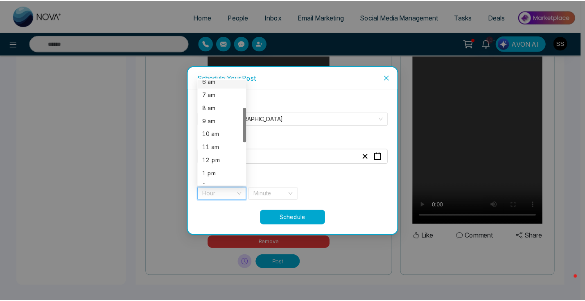
scroll to position [91, 0]
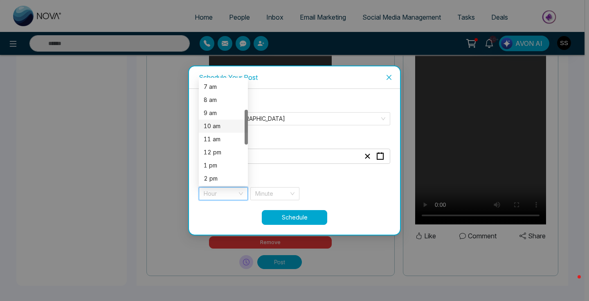
click at [223, 121] on div "10 am" at bounding box center [223, 125] width 39 height 9
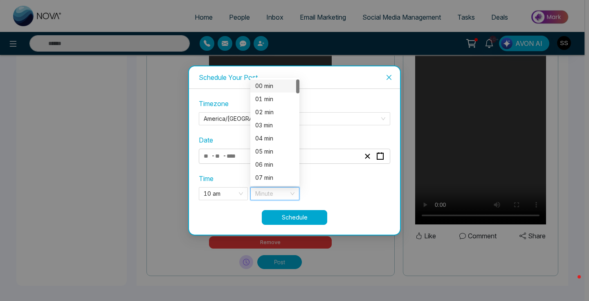
click at [279, 187] on input "search" at bounding box center [272, 193] width 34 height 12
click at [281, 160] on div "06 min" at bounding box center [274, 164] width 39 height 9
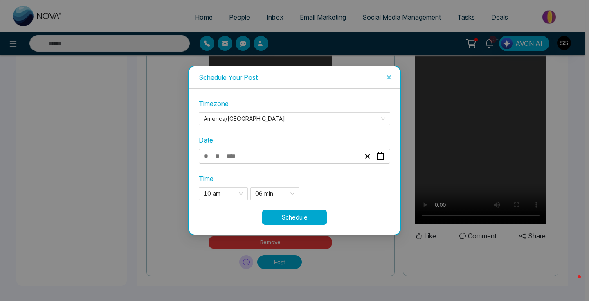
click at [307, 219] on button "Schedule" at bounding box center [294, 217] width 65 height 15
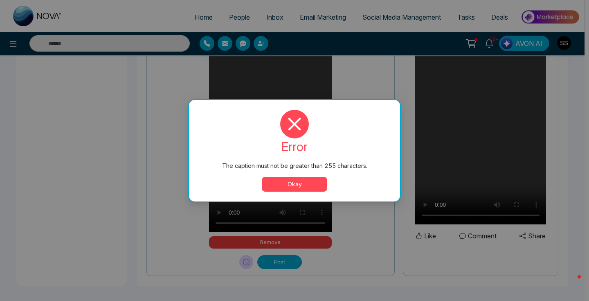
click at [325, 181] on button "Okay" at bounding box center [294, 184] width 65 height 15
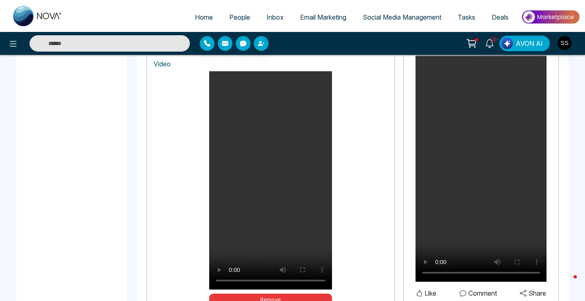
scroll to position [343, 0]
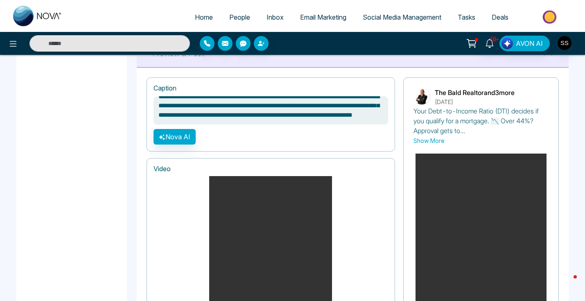
click at [261, 117] on textarea "**********" at bounding box center [270, 110] width 234 height 29
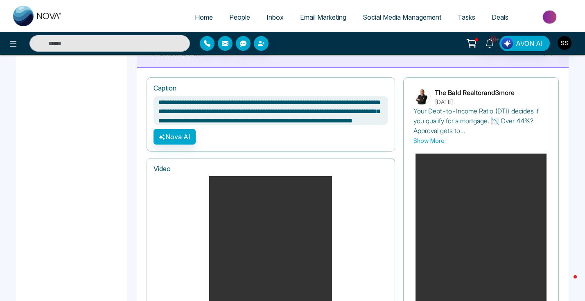
click at [262, 118] on textarea "**********" at bounding box center [270, 110] width 234 height 29
paste textarea
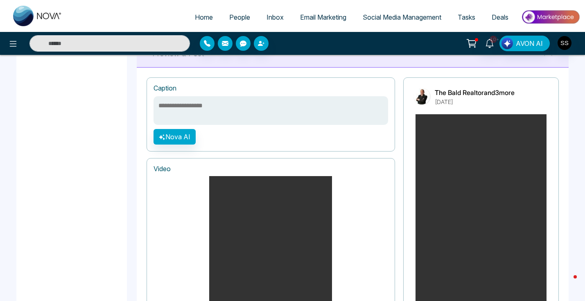
scroll to position [0, 0]
paste textarea
click at [247, 109] on textarea at bounding box center [270, 110] width 234 height 29
click at [207, 111] on textarea at bounding box center [270, 110] width 234 height 29
paste textarea "**********"
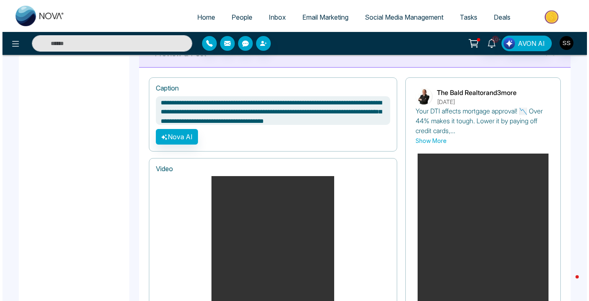
scroll to position [505, 0]
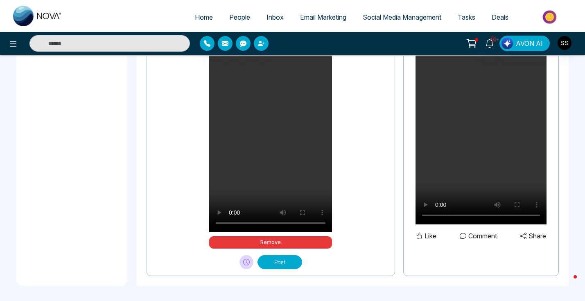
type textarea "**********"
click at [247, 262] on icon at bounding box center [246, 262] width 7 height 7
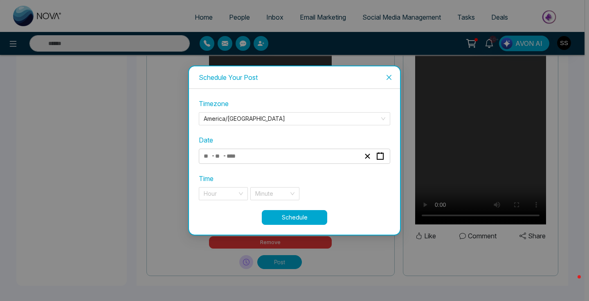
click at [255, 157] on div "- -" at bounding box center [281, 156] width 159 height 11
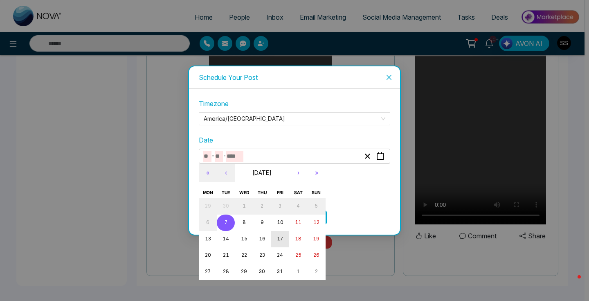
click at [281, 239] on abbr "17" at bounding box center [280, 239] width 6 height 6
type input "**"
type input "****"
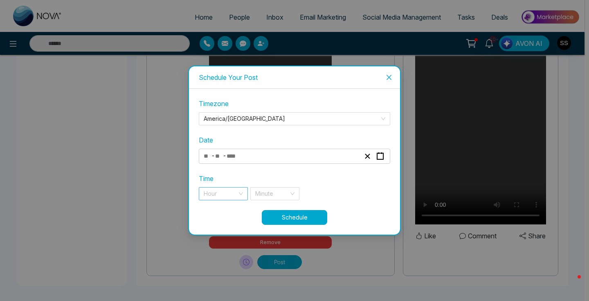
click at [238, 193] on div "Hour" at bounding box center [223, 193] width 49 height 13
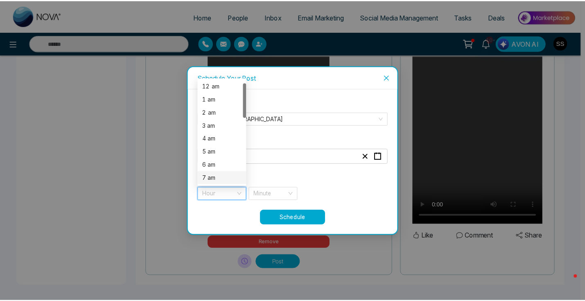
scroll to position [89, 0]
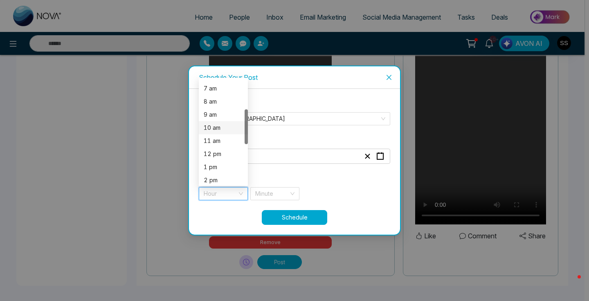
click at [225, 121] on div "10 am" at bounding box center [223, 127] width 49 height 13
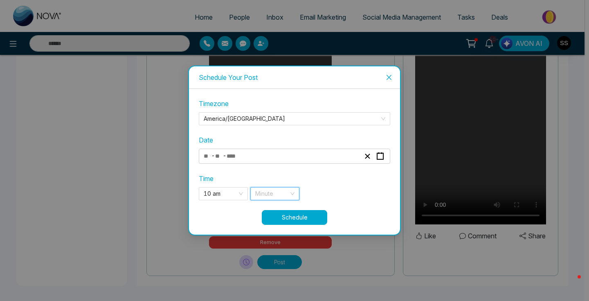
click at [268, 188] on input "search" at bounding box center [272, 193] width 34 height 12
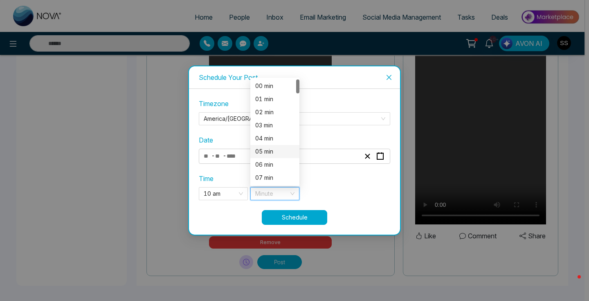
click at [274, 148] on div "05 min" at bounding box center [274, 151] width 39 height 9
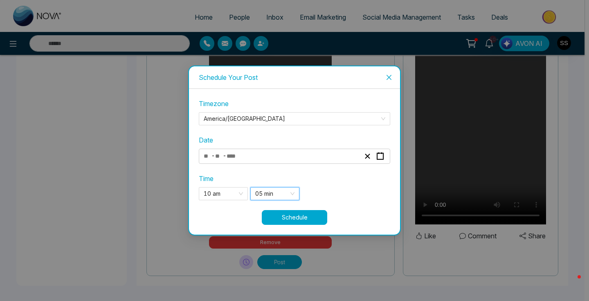
click at [288, 217] on button "Schedule" at bounding box center [294, 217] width 65 height 15
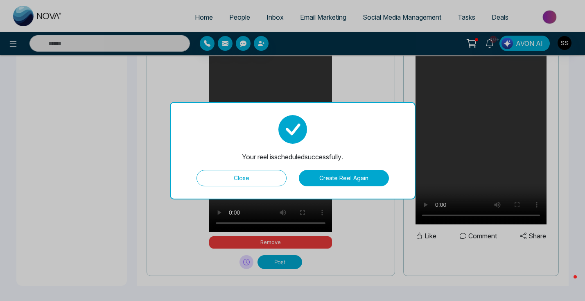
click at [356, 177] on button "Create Reel Again" at bounding box center [344, 178] width 90 height 16
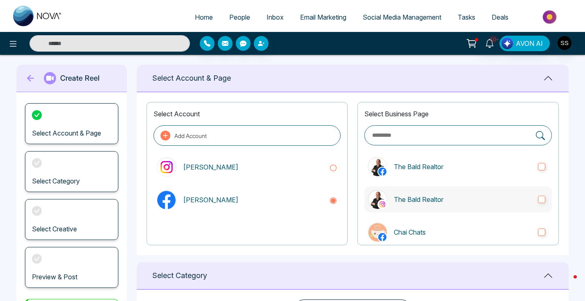
scroll to position [0, 0]
click at [535, 194] on label "The Bald Realtor" at bounding box center [457, 199] width 187 height 26
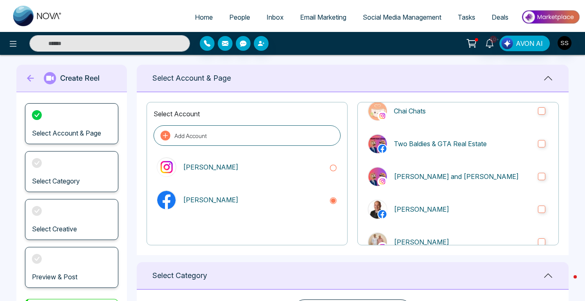
scroll to position [176, 0]
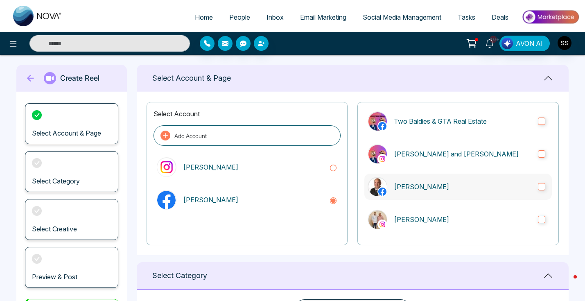
click at [538, 192] on label "[PERSON_NAME]" at bounding box center [457, 186] width 187 height 26
click at [538, 229] on label "[PERSON_NAME]" at bounding box center [457, 219] width 187 height 26
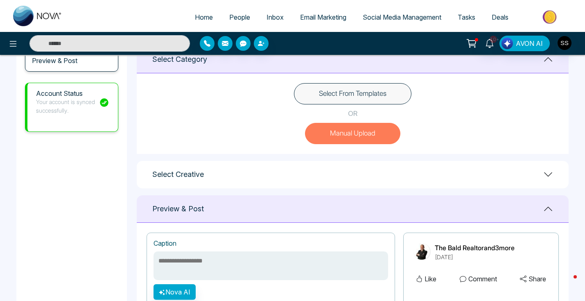
click at [345, 129] on button "Manual Upload" at bounding box center [352, 133] width 95 height 21
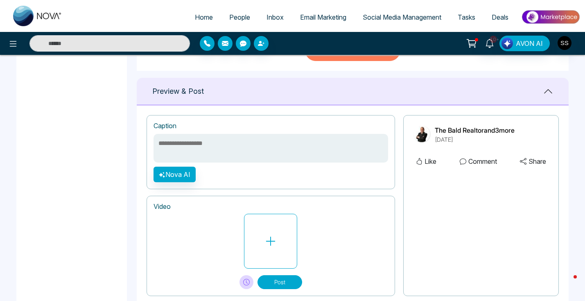
scroll to position [326, 0]
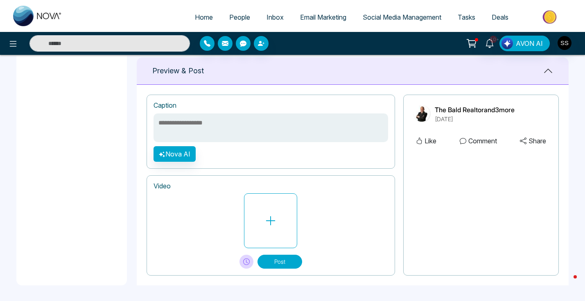
click at [222, 123] on textarea at bounding box center [270, 127] width 234 height 29
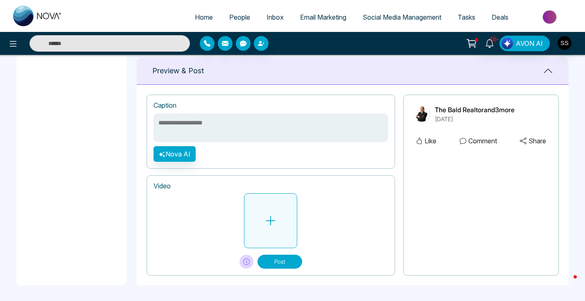
click at [259, 235] on button at bounding box center [270, 220] width 53 height 55
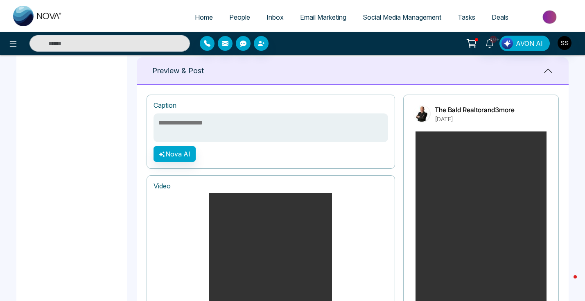
click at [217, 131] on textarea at bounding box center [270, 127] width 234 height 29
click at [248, 129] on textarea at bounding box center [270, 127] width 234 height 29
paste textarea "**********"
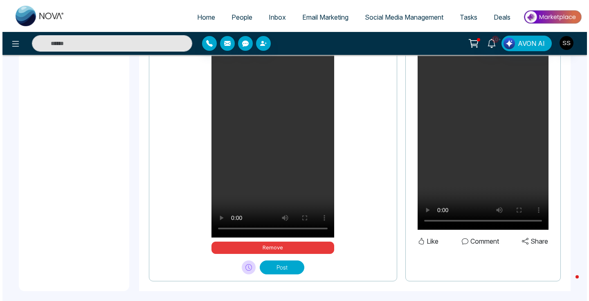
scroll to position [505, 0]
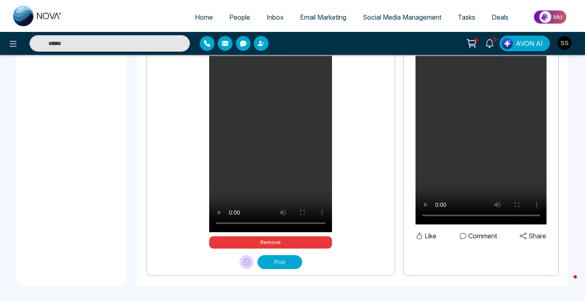
type textarea "**********"
click at [245, 262] on icon at bounding box center [246, 262] width 7 height 7
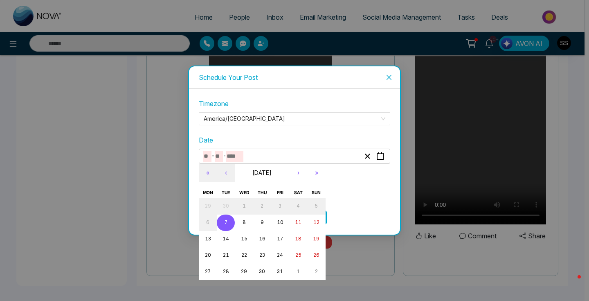
click at [237, 157] on input "number" at bounding box center [234, 156] width 17 height 11
click at [280, 256] on abbr "24" at bounding box center [280, 255] width 6 height 6
type input "**"
type input "****"
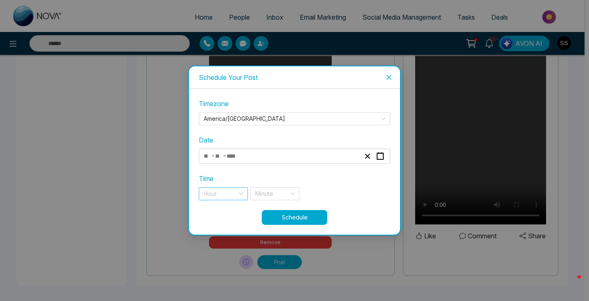
click at [236, 187] on input "search" at bounding box center [221, 193] width 34 height 12
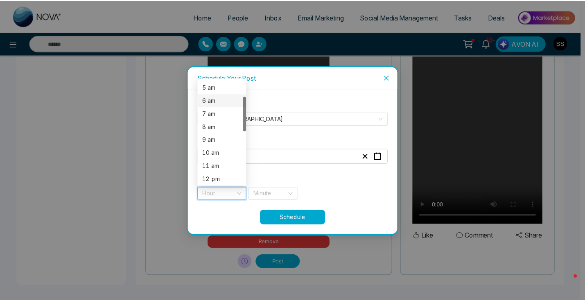
scroll to position [85, 0]
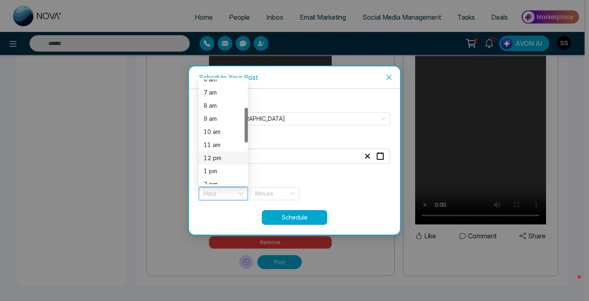
click at [229, 155] on div "12 pm" at bounding box center [223, 157] width 39 height 9
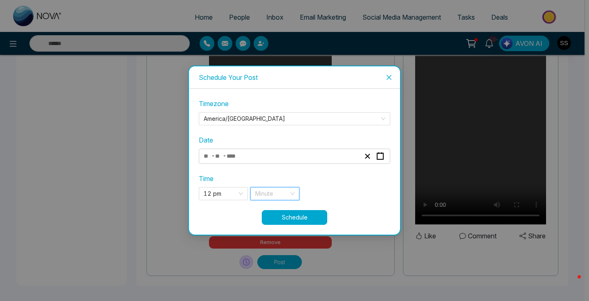
click at [280, 191] on input "search" at bounding box center [272, 193] width 34 height 12
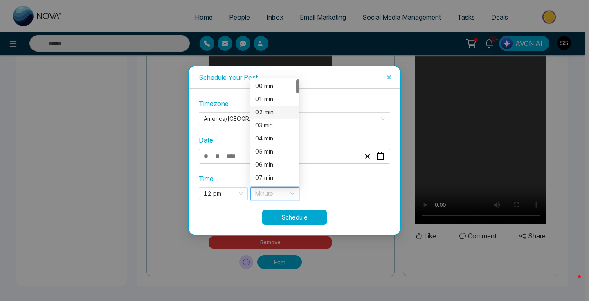
click at [273, 108] on div "02 min" at bounding box center [274, 112] width 39 height 9
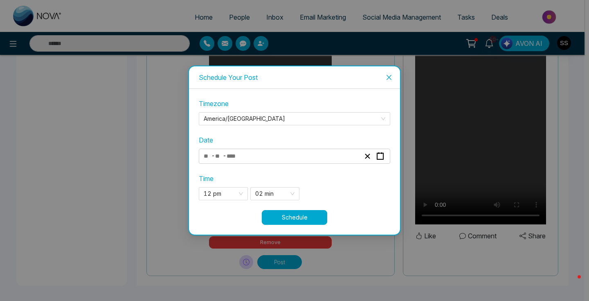
click at [305, 220] on button "Schedule" at bounding box center [294, 217] width 65 height 15
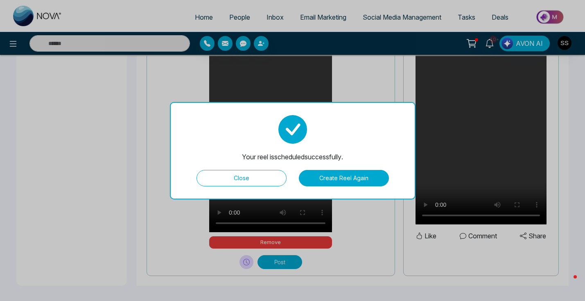
click at [353, 178] on button "Create Reel Again" at bounding box center [344, 178] width 90 height 16
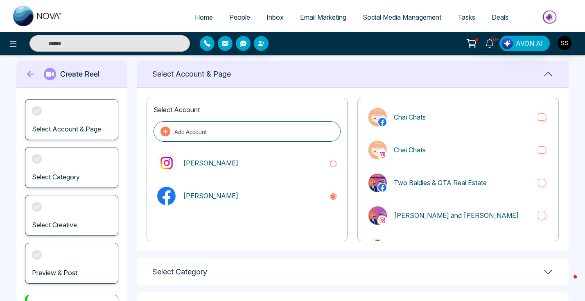
scroll to position [0, 0]
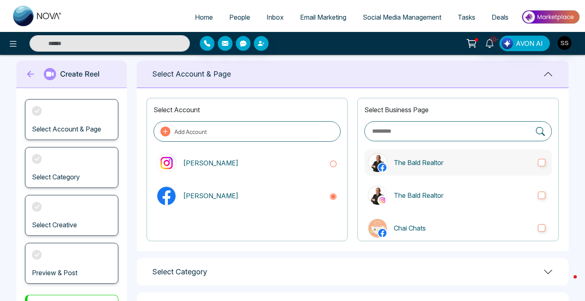
click at [535, 155] on label "The Bald Realtor" at bounding box center [457, 162] width 187 height 26
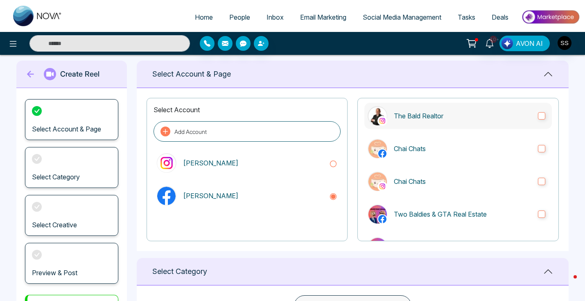
scroll to position [176, 0]
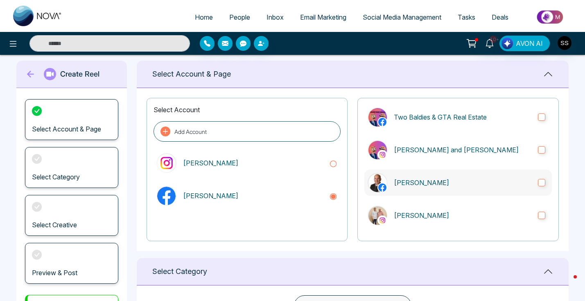
click at [535, 174] on label "[PERSON_NAME]" at bounding box center [457, 182] width 187 height 26
click at [542, 212] on label "[PERSON_NAME]" at bounding box center [457, 215] width 187 height 26
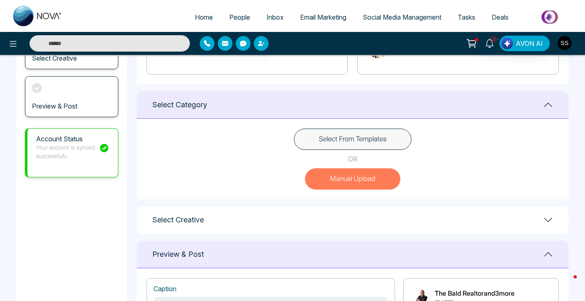
scroll to position [196, 0]
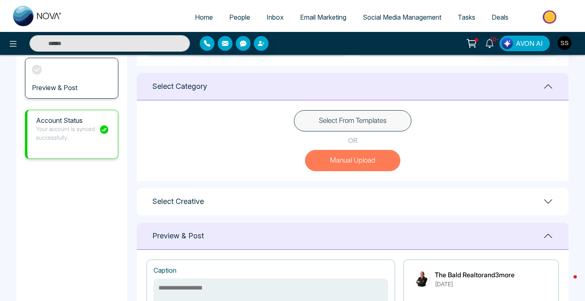
click at [343, 155] on button "Manual Upload" at bounding box center [352, 160] width 95 height 21
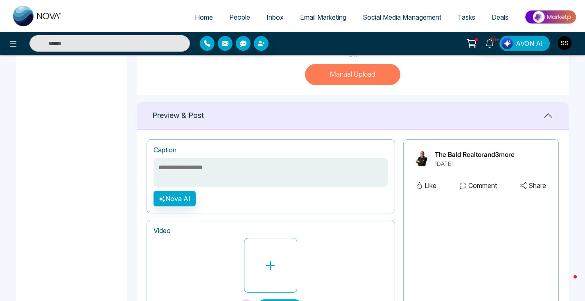
scroll to position [319, 0]
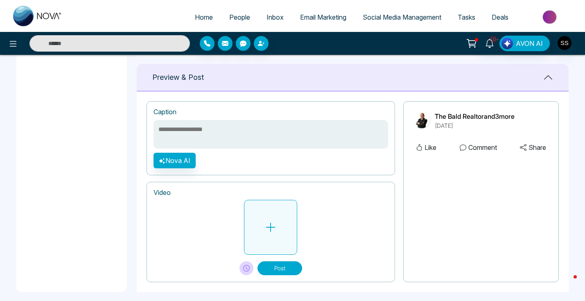
click at [274, 225] on icon at bounding box center [270, 227] width 12 height 12
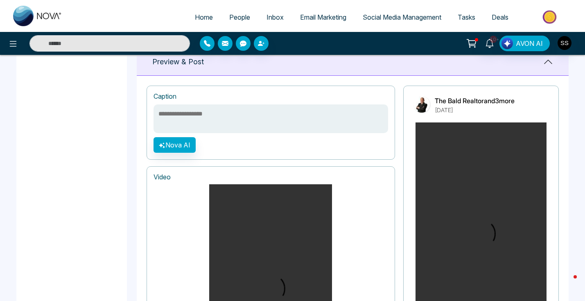
scroll to position [209, 0]
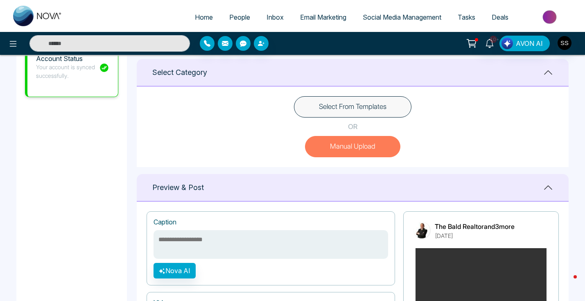
click at [175, 243] on textarea at bounding box center [270, 244] width 234 height 29
paste textarea "**********"
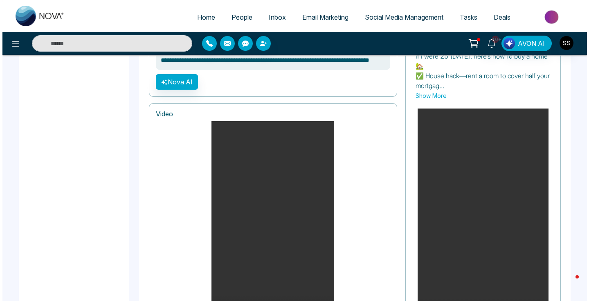
scroll to position [505, 0]
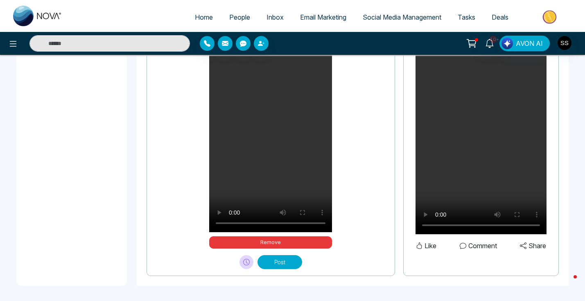
type textarea "**********"
click at [249, 259] on icon at bounding box center [246, 262] width 7 height 7
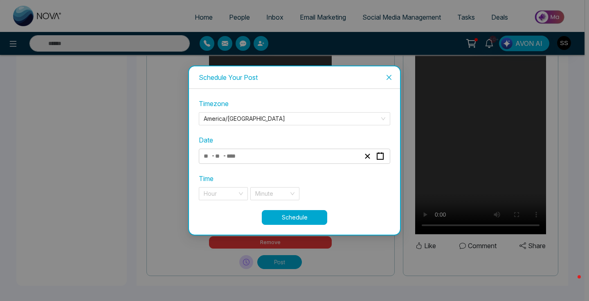
click at [299, 158] on div "- -" at bounding box center [281, 156] width 159 height 11
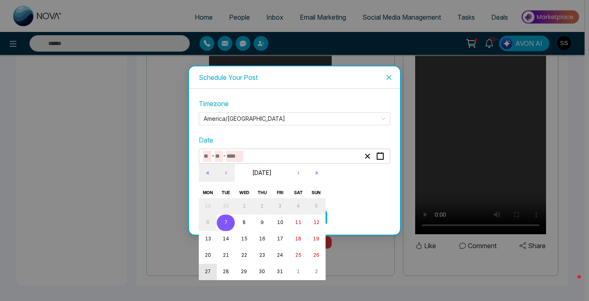
click at [211, 272] on button "27" at bounding box center [208, 271] width 18 height 16
type input "**"
type input "****"
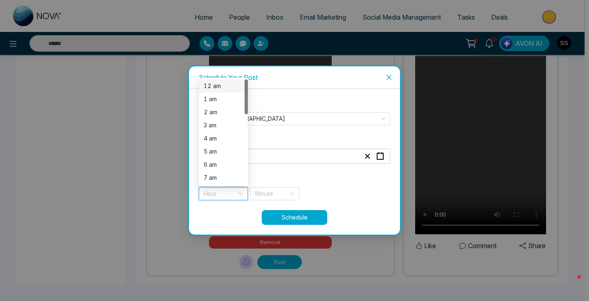
click at [235, 197] on input "search" at bounding box center [221, 193] width 34 height 12
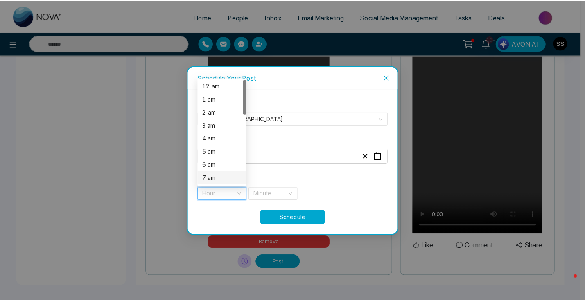
scroll to position [67, 0]
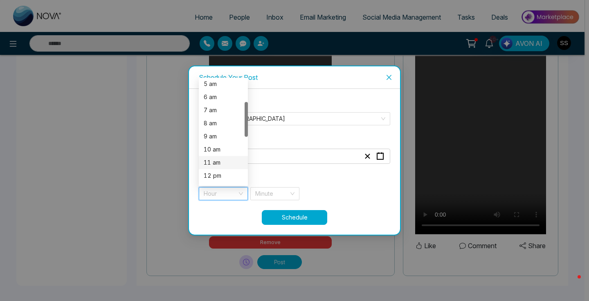
click at [227, 160] on div "11 am" at bounding box center [223, 162] width 39 height 9
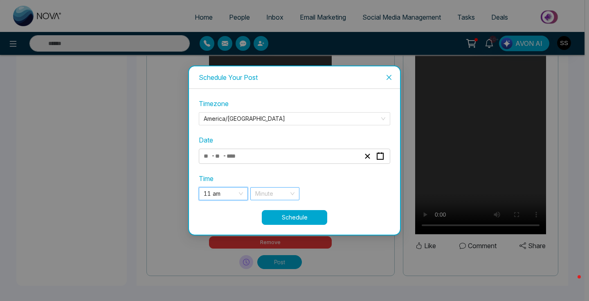
click at [278, 189] on input "search" at bounding box center [272, 193] width 34 height 12
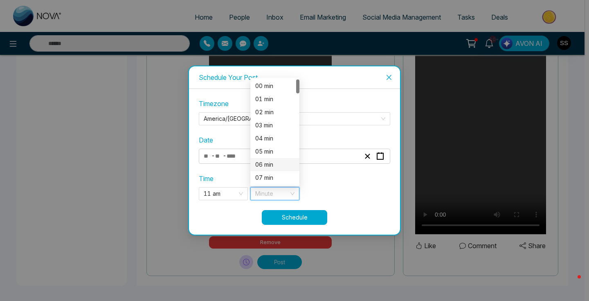
click at [278, 168] on div "06 min" at bounding box center [274, 164] width 39 height 9
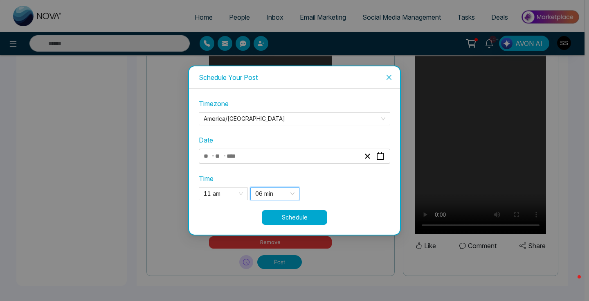
click at [287, 216] on button "Schedule" at bounding box center [294, 217] width 65 height 15
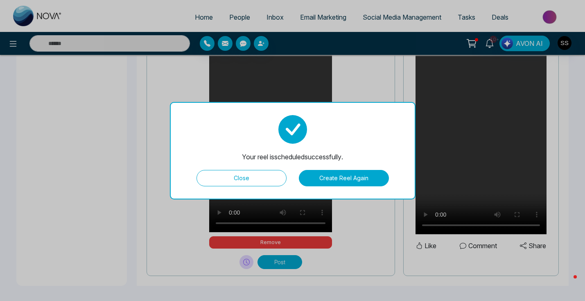
click at [340, 181] on button "Create Reel Again" at bounding box center [344, 178] width 90 height 16
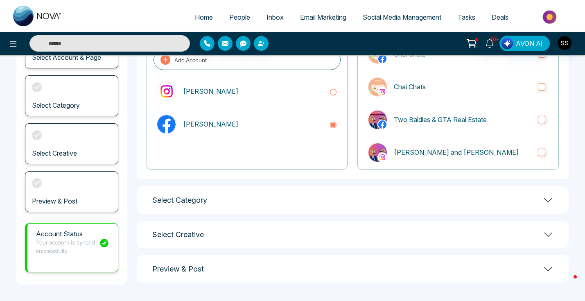
scroll to position [15, 0]
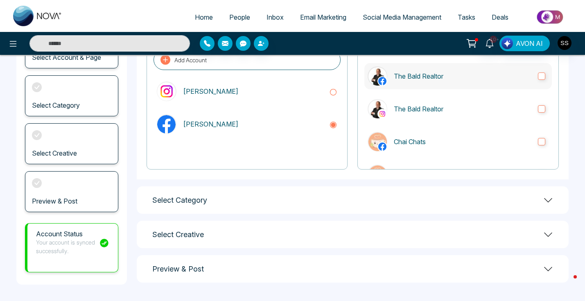
click at [532, 72] on label "The Bald Realtor" at bounding box center [457, 76] width 187 height 26
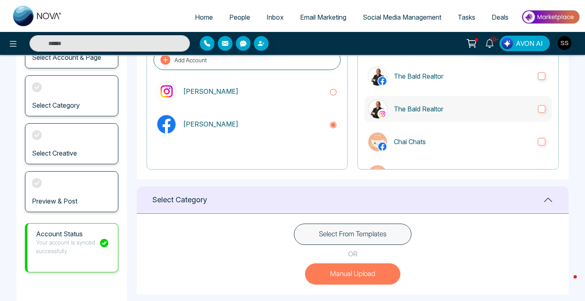
scroll to position [0, 0]
click at [536, 104] on label "The Bald Realtor" at bounding box center [457, 109] width 187 height 26
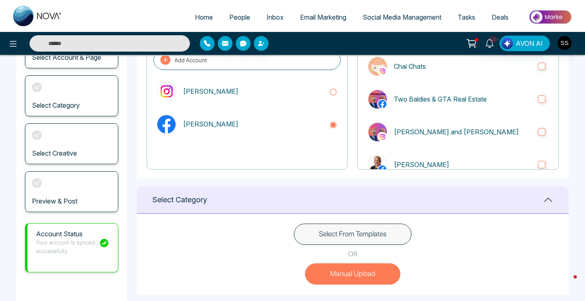
scroll to position [150, 0]
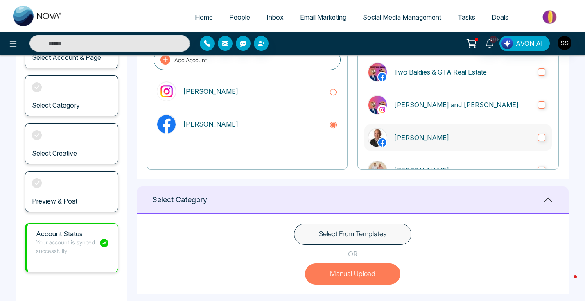
click at [539, 131] on label "[PERSON_NAME]" at bounding box center [457, 137] width 187 height 26
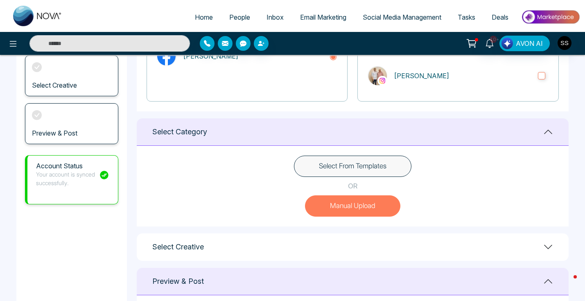
click at [344, 206] on button "Manual Upload" at bounding box center [352, 205] width 95 height 21
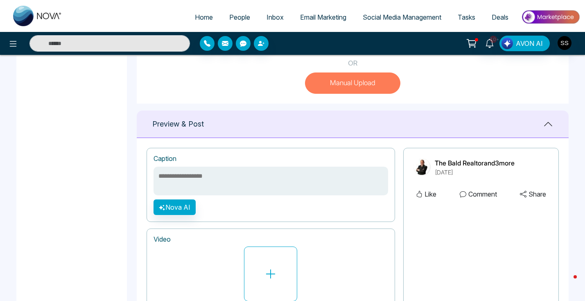
scroll to position [326, 0]
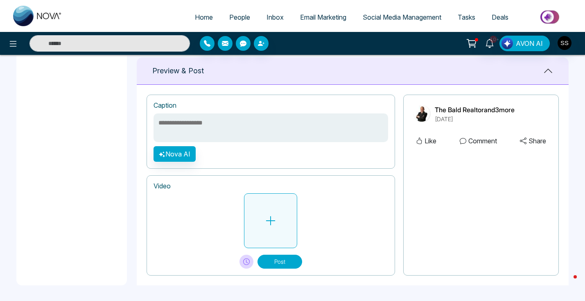
click at [265, 213] on button at bounding box center [270, 220] width 53 height 55
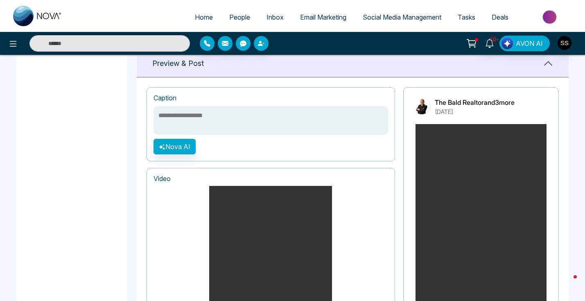
scroll to position [313, 0]
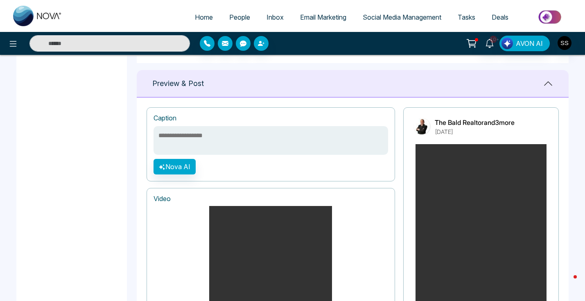
click at [201, 139] on textarea at bounding box center [270, 140] width 234 height 29
paste textarea "**********"
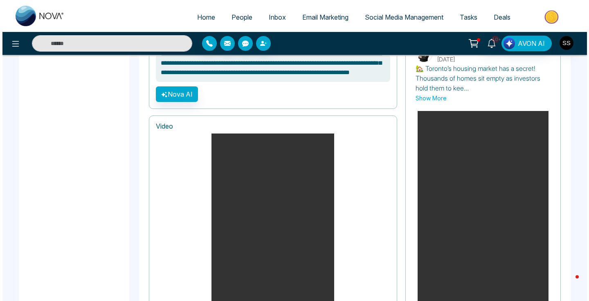
scroll to position [505, 0]
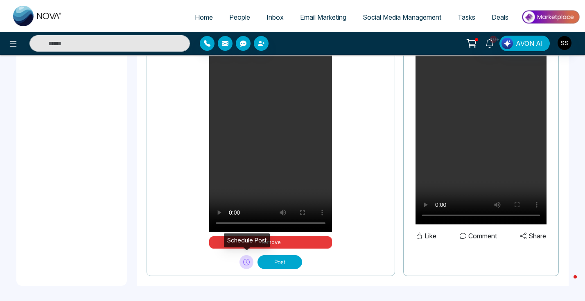
type textarea "**********"
click at [247, 262] on icon at bounding box center [246, 262] width 7 height 7
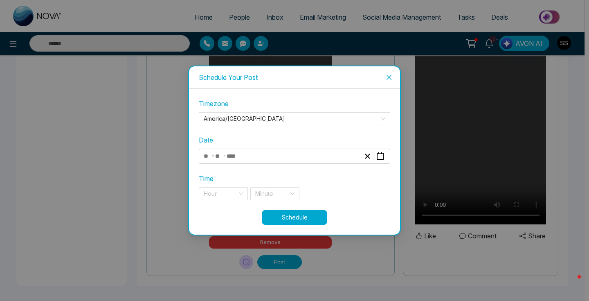
click at [245, 164] on div "Timezone [GEOGRAPHIC_DATA]/[GEOGRAPHIC_DATA] Date - - Time Hour Minute" at bounding box center [294, 154] width 191 height 111
click at [247, 155] on div "- -" at bounding box center [281, 156] width 159 height 11
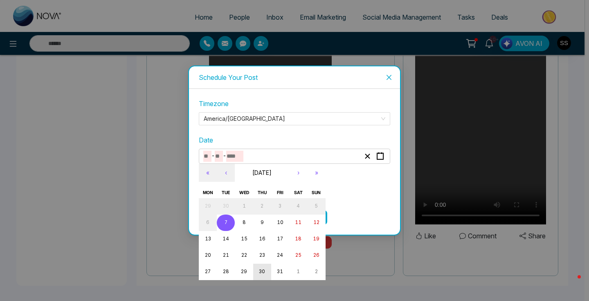
click at [259, 275] on button "30" at bounding box center [262, 271] width 18 height 16
type input "**"
type input "****"
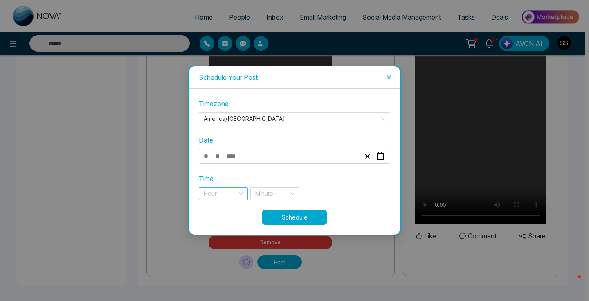
click at [232, 192] on input "search" at bounding box center [221, 193] width 34 height 12
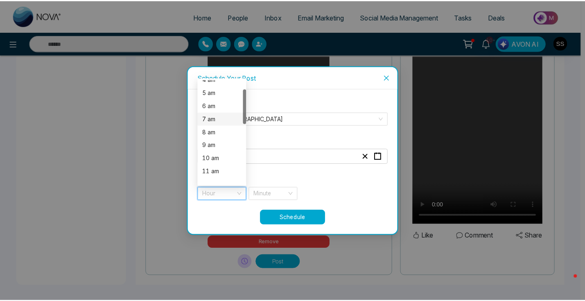
scroll to position [80, 0]
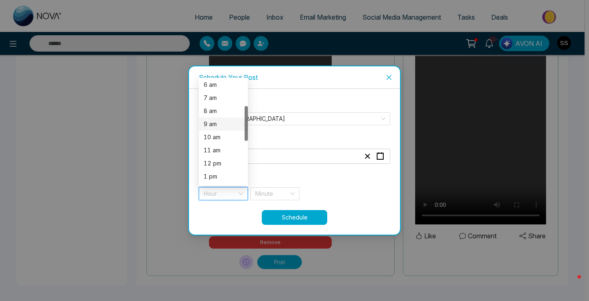
click at [229, 125] on div "9 am" at bounding box center [223, 123] width 39 height 9
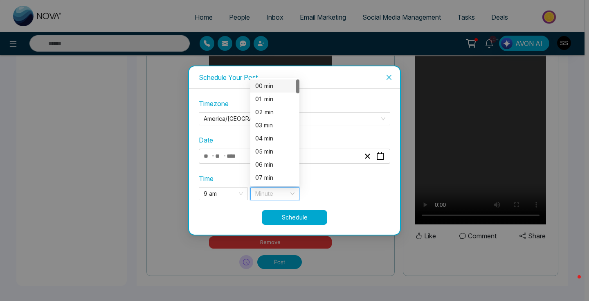
click at [264, 192] on input "search" at bounding box center [272, 193] width 34 height 12
click at [263, 164] on div "06 min" at bounding box center [274, 164] width 39 height 9
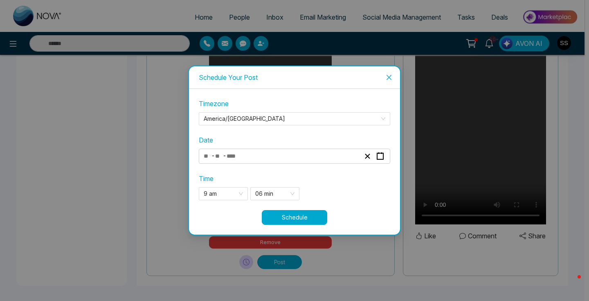
click at [297, 219] on button "Schedule" at bounding box center [294, 217] width 65 height 15
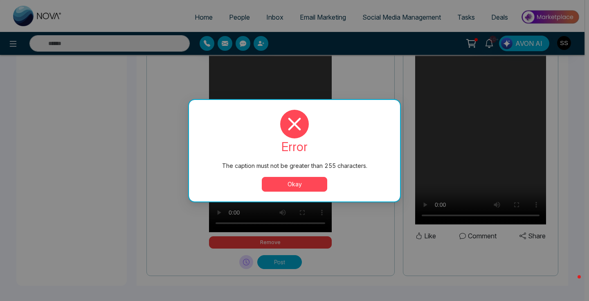
click at [322, 181] on button "Okay" at bounding box center [294, 184] width 65 height 15
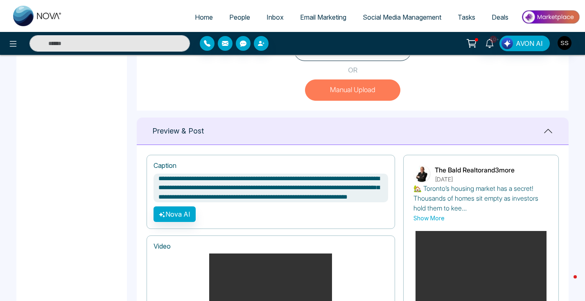
scroll to position [6, 0]
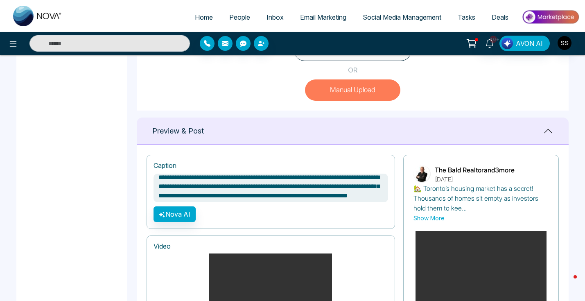
drag, startPoint x: 246, startPoint y: 195, endPoint x: 221, endPoint y: 196, distance: 25.0
click at [221, 196] on textarea "**********" at bounding box center [270, 187] width 234 height 29
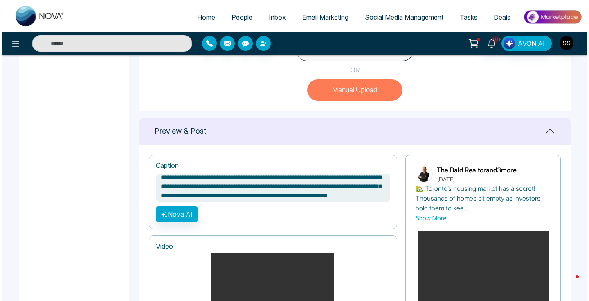
scroll to position [505, 0]
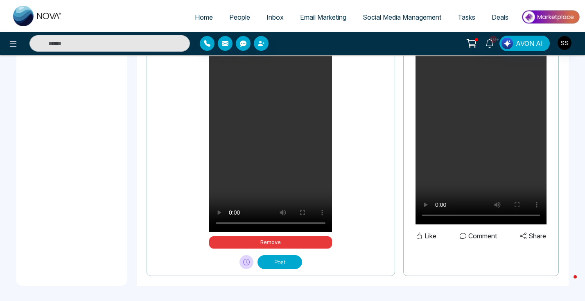
type textarea "**********"
click at [245, 263] on icon at bounding box center [246, 262] width 7 height 7
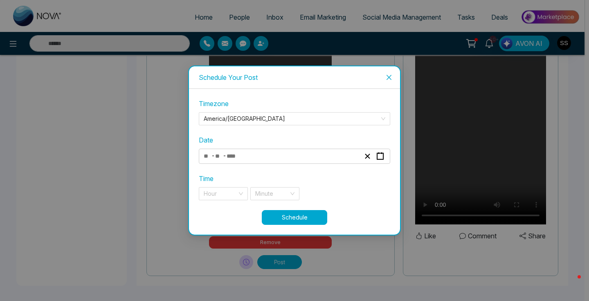
click at [264, 157] on div "- -" at bounding box center [281, 156] width 159 height 11
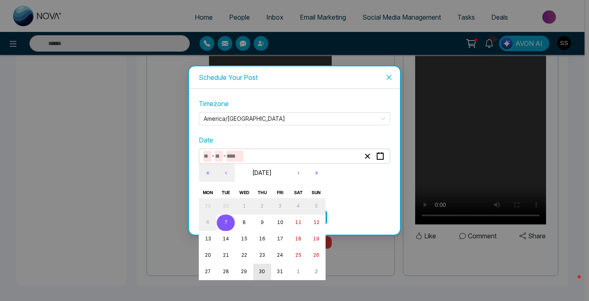
click at [259, 271] on abbr "30" at bounding box center [262, 271] width 6 height 6
type input "**"
type input "****"
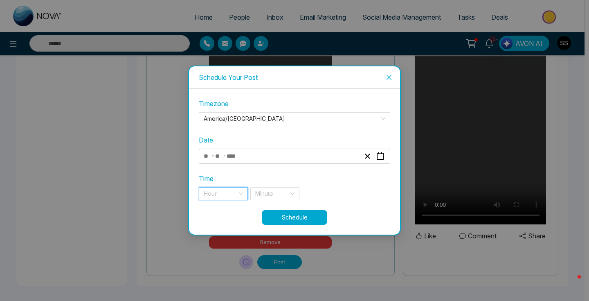
click at [228, 191] on input "search" at bounding box center [221, 193] width 34 height 12
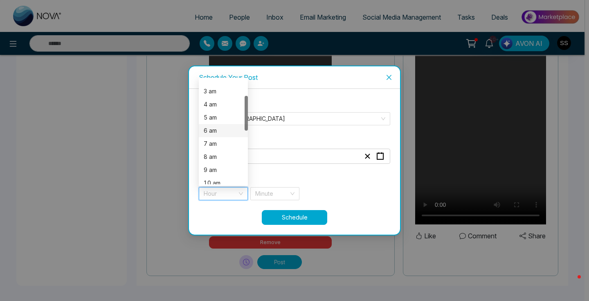
scroll to position [58, 0]
click at [233, 162] on div "10 am" at bounding box center [223, 159] width 39 height 9
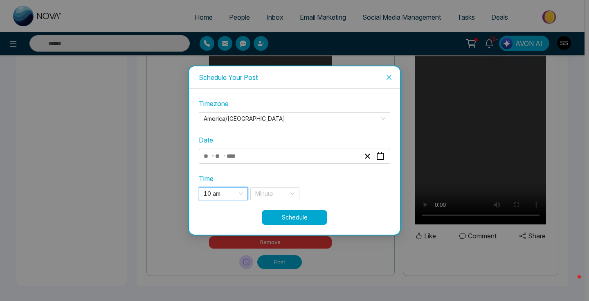
click at [273, 184] on div "Time 10 am 10 am 5 6 7 4 am 5 am 6 am 7 am 8 am 9 am 10 am 11 am 12 pm 1 pm Min…" at bounding box center [294, 186] width 191 height 27
click at [273, 189] on input "search" at bounding box center [272, 193] width 34 height 12
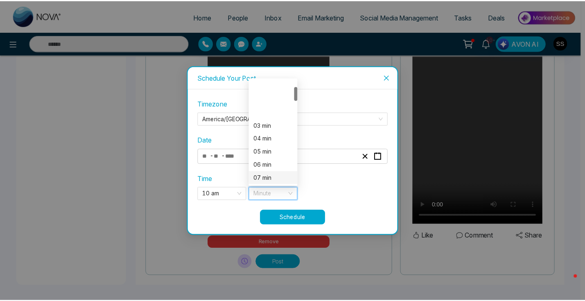
scroll to position [184, 0]
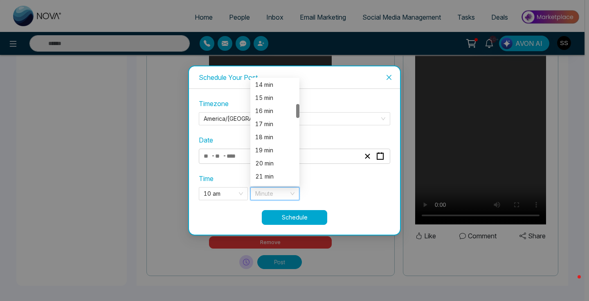
click at [272, 171] on div "21 min" at bounding box center [274, 176] width 49 height 13
click at [285, 218] on button "Schedule" at bounding box center [294, 217] width 65 height 15
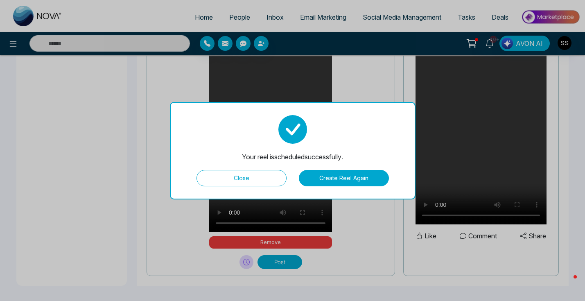
click at [356, 179] on button "Create Reel Again" at bounding box center [344, 178] width 90 height 16
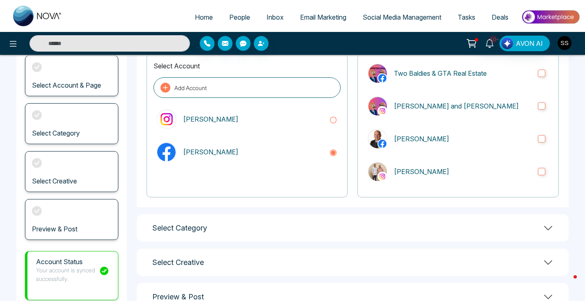
scroll to position [22, 0]
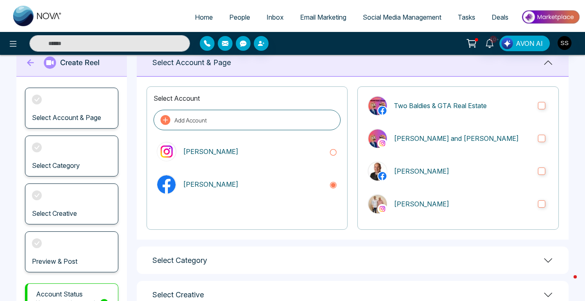
click at [30, 63] on icon at bounding box center [31, 62] width 12 height 16
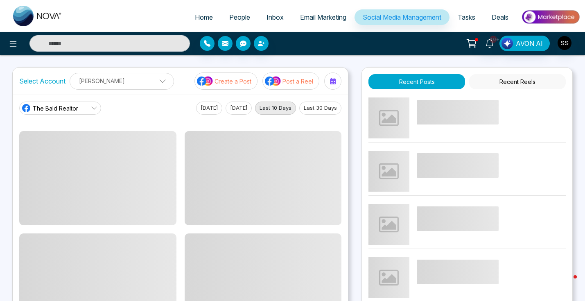
click at [220, 85] on p "Create a Post" at bounding box center [232, 81] width 37 height 9
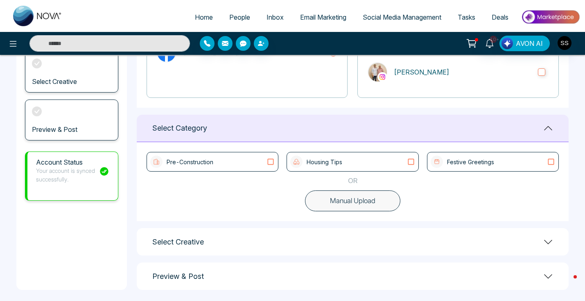
scroll to position [158, 0]
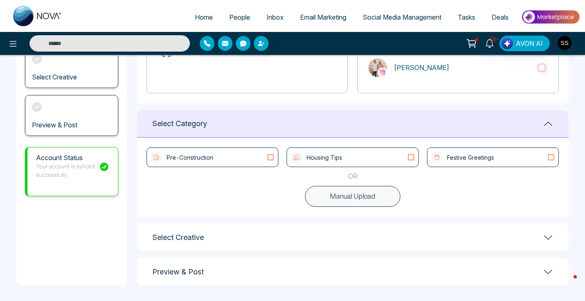
click at [547, 229] on div "Select Creative" at bounding box center [353, 236] width 432 height 27
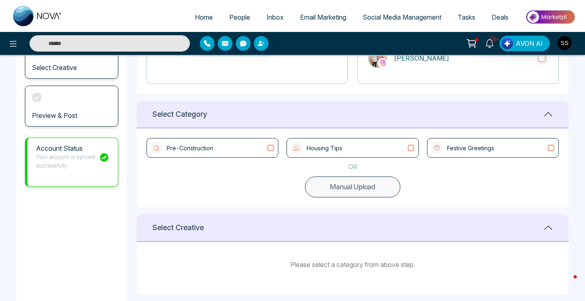
scroll to position [169, 0]
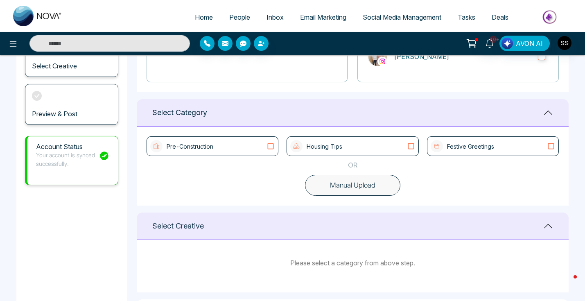
click at [491, 143] on p "Festive Greetings" at bounding box center [470, 146] width 47 height 9
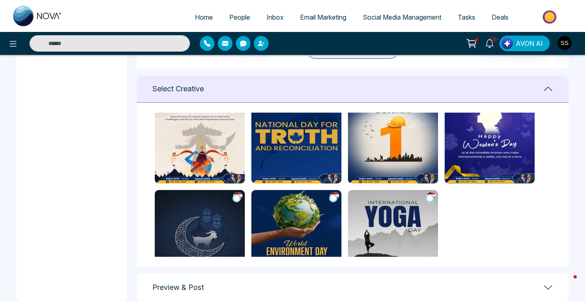
scroll to position [0, 0]
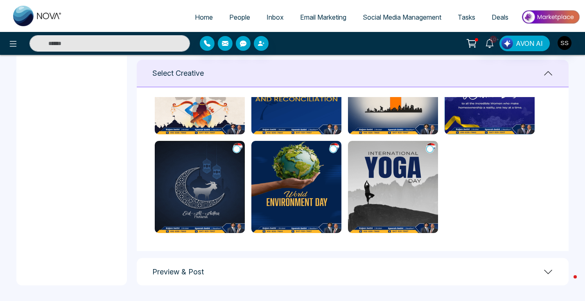
click at [406, 12] on link "Social Media Management" at bounding box center [401, 17] width 95 height 16
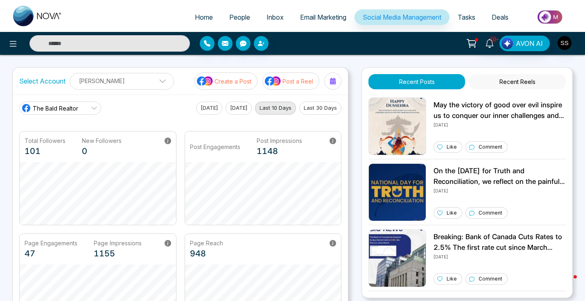
click at [333, 18] on span "Email Marketing" at bounding box center [323, 17] width 46 height 8
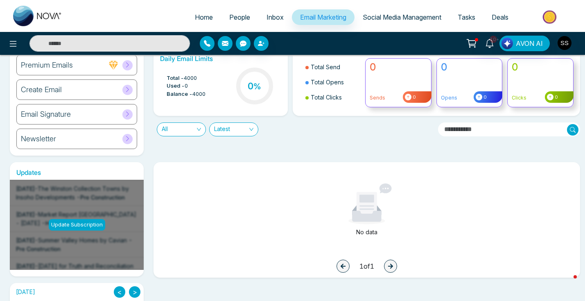
scroll to position [76, 0]
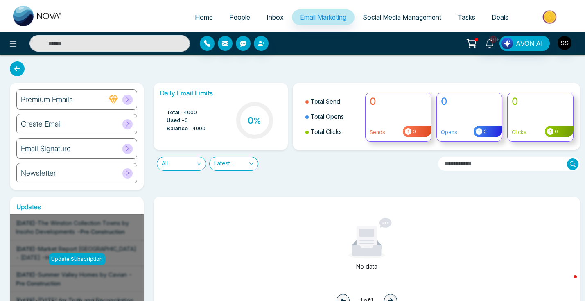
click at [407, 18] on span "Social Media Management" at bounding box center [401, 17] width 79 height 8
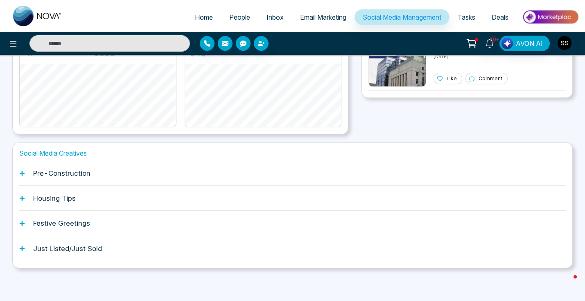
click at [68, 219] on h1 "Festive Greetings" at bounding box center [61, 223] width 57 height 8
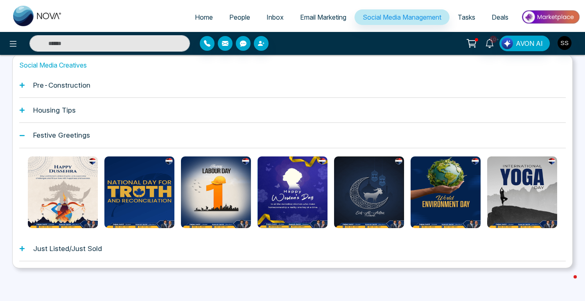
click at [79, 67] on h1 "Social Media Creatives" at bounding box center [292, 65] width 546 height 8
click at [76, 243] on div "Just Listed/Just Sold" at bounding box center [292, 248] width 546 height 25
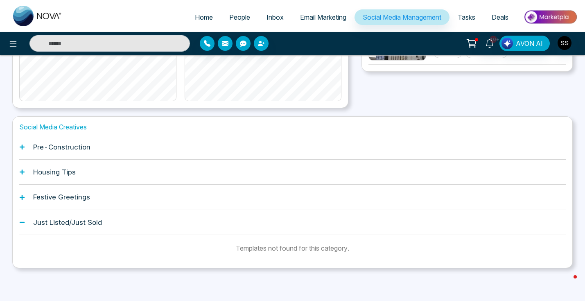
click at [110, 203] on div "Festive Greetings" at bounding box center [292, 196] width 546 height 25
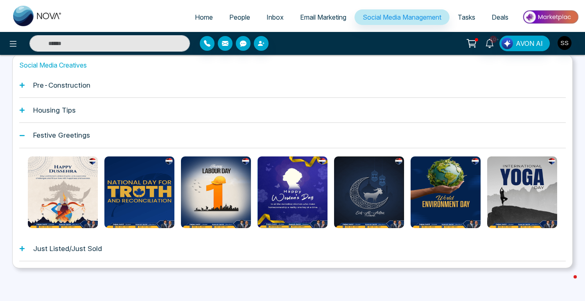
click at [153, 89] on div "Pre-Construction" at bounding box center [292, 85] width 546 height 25
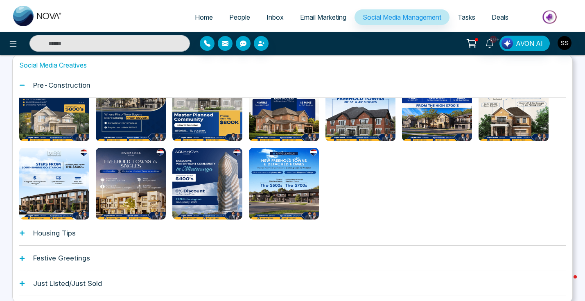
scroll to position [121, 0]
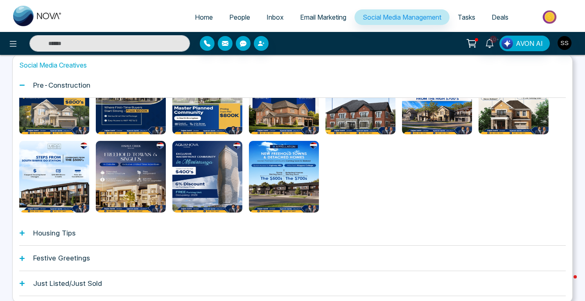
click at [197, 232] on div "Housing Tips" at bounding box center [292, 232] width 546 height 25
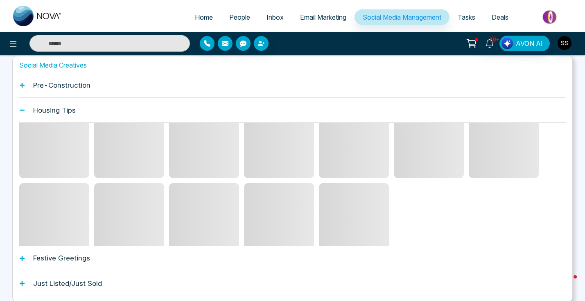
scroll to position [42, 0]
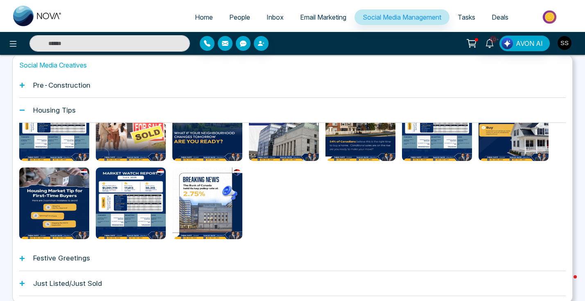
click at [166, 252] on div "Festive Greetings" at bounding box center [292, 257] width 546 height 25
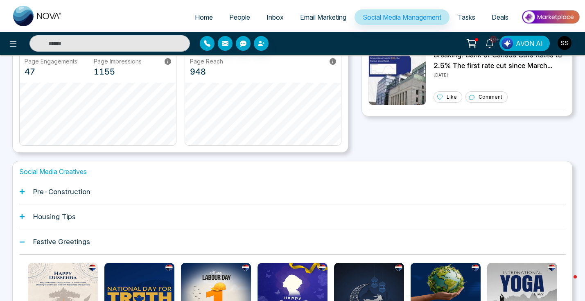
scroll to position [0, 0]
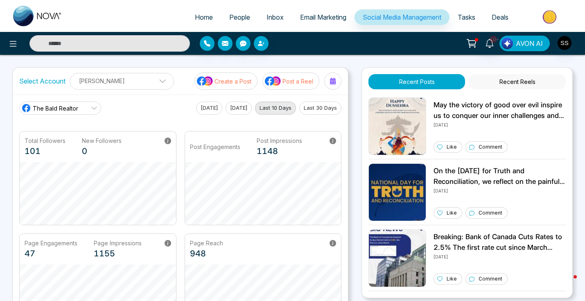
click at [546, 43] on button "AVON AI" at bounding box center [524, 44] width 50 height 16
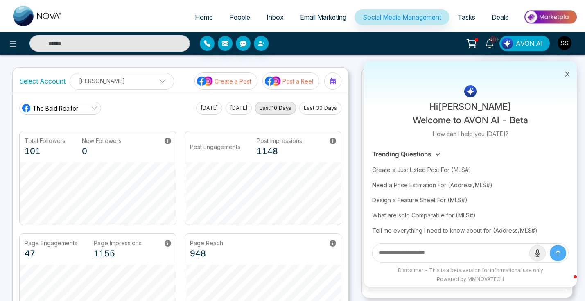
click at [403, 42] on div "10+ Hi [PERSON_NAME] Welcome to AVON AI - Beta How can I help you [DATE]? Trend…" at bounding box center [463, 44] width 234 height 16
click at [473, 19] on span "Tasks" at bounding box center [466, 17] width 18 height 8
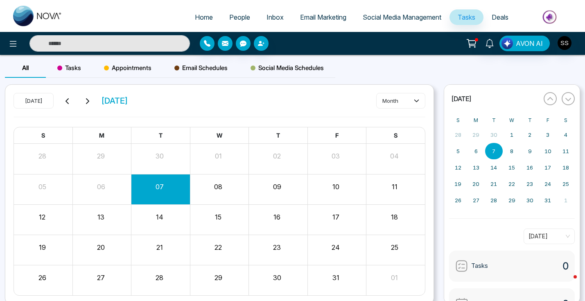
click at [421, 15] on span "Social Media Management" at bounding box center [401, 17] width 79 height 8
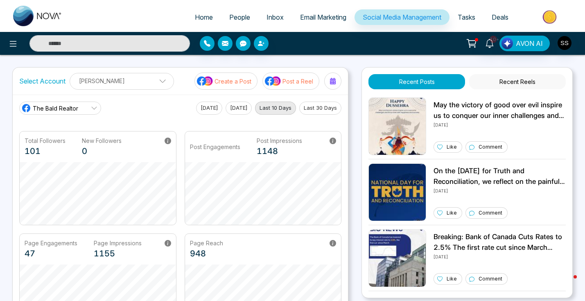
click at [321, 19] on span "Email Marketing" at bounding box center [323, 17] width 46 height 8
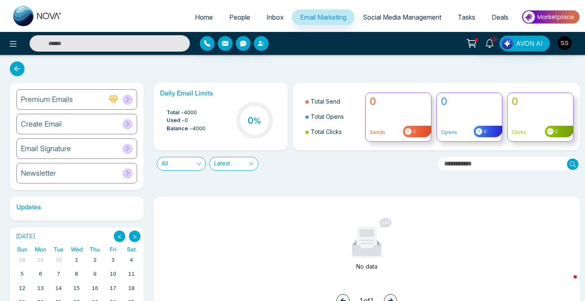
click at [266, 17] on span "Inbox" at bounding box center [274, 17] width 17 height 8
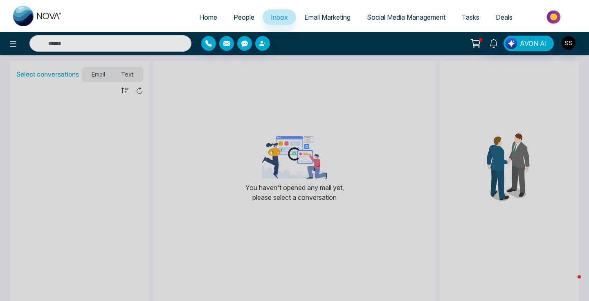
click at [241, 14] on span "People" at bounding box center [244, 17] width 21 height 8
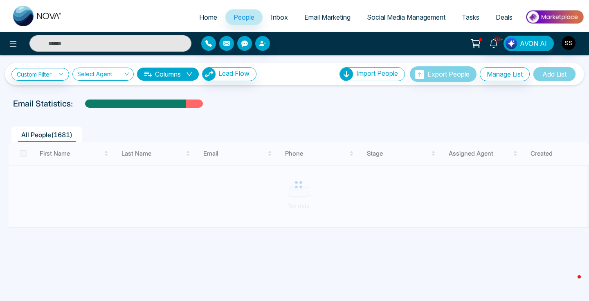
click at [205, 19] on span "Home" at bounding box center [208, 17] width 18 height 8
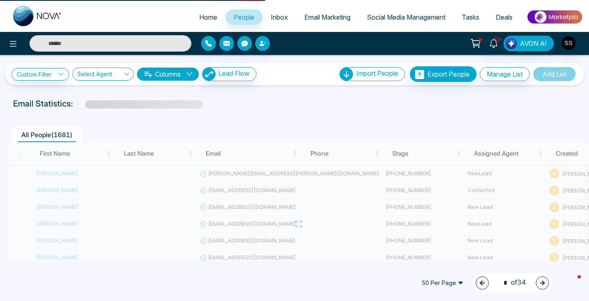
select select "*"
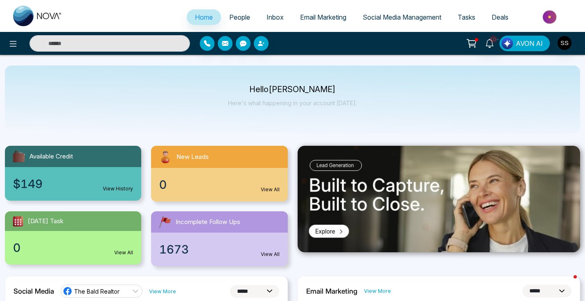
click at [521, 46] on span "AVON AI" at bounding box center [528, 43] width 27 height 10
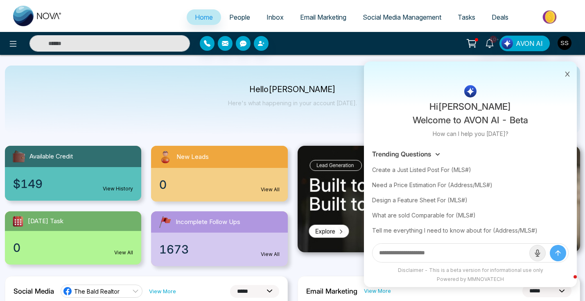
click at [443, 250] on input "text" at bounding box center [450, 252] width 157 height 18
type input "**********"
click at [549, 245] on button "submit" at bounding box center [557, 253] width 16 height 16
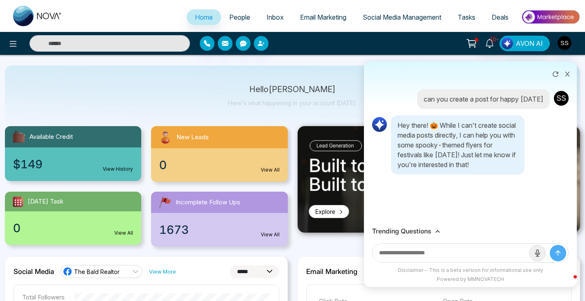
scroll to position [22, 0]
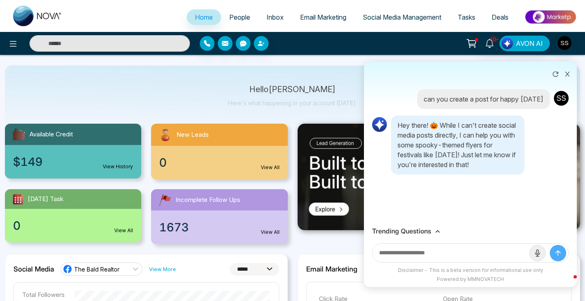
click at [431, 249] on input "text" at bounding box center [450, 252] width 157 height 18
type input "*"
type input "***"
click at [549, 245] on button "submit" at bounding box center [557, 253] width 16 height 16
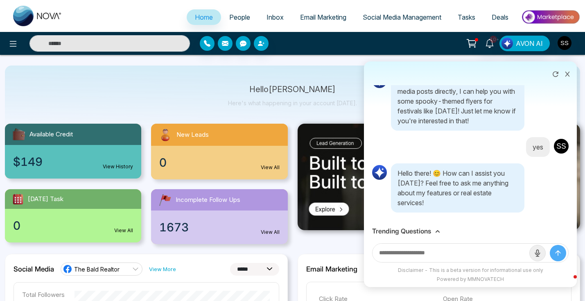
scroll to position [54, 0]
click at [494, 251] on input "text" at bounding box center [450, 252] width 157 height 18
type input "*"
click at [164, 89] on div "Hello [PERSON_NAME] Here's what happening in your account [DATE]." at bounding box center [292, 99] width 575 height 68
click at [567, 72] on icon at bounding box center [567, 74] width 6 height 6
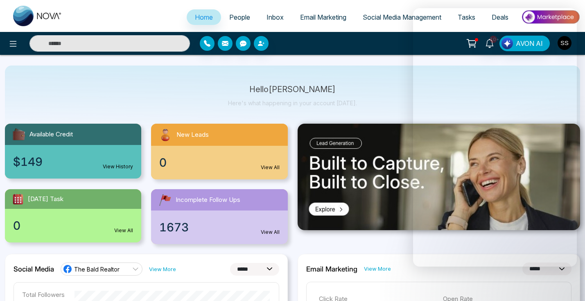
click at [373, 88] on div "Hello [PERSON_NAME] Here's what happening in your account [DATE]." at bounding box center [292, 99] width 575 height 68
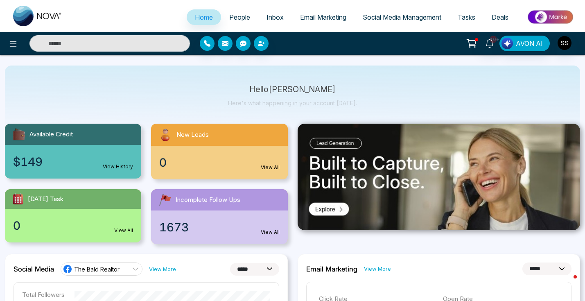
click at [418, 17] on span "Social Media Management" at bounding box center [401, 17] width 79 height 8
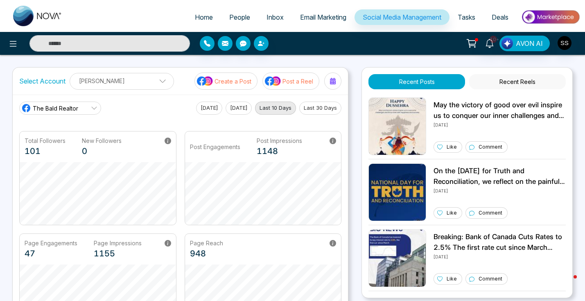
click at [471, 17] on span "Tasks" at bounding box center [466, 17] width 18 height 8
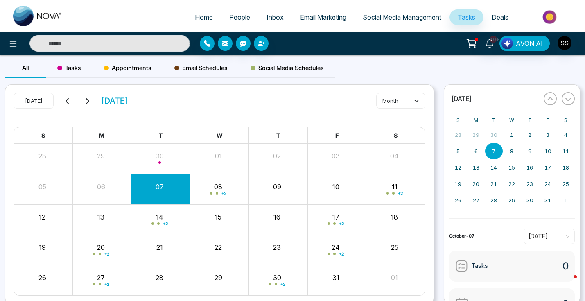
click at [315, 10] on link "Email Marketing" at bounding box center [323, 17] width 63 height 16
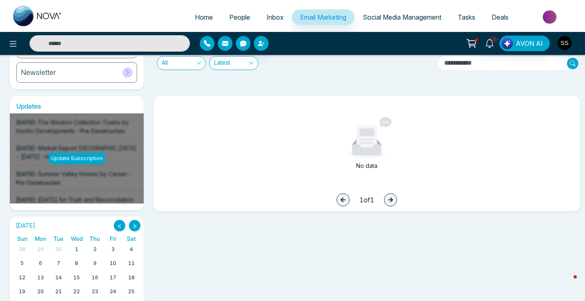
scroll to position [137, 0]
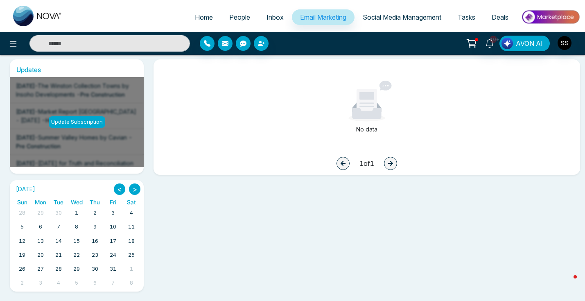
click at [232, 19] on span "People" at bounding box center [239, 17] width 21 height 8
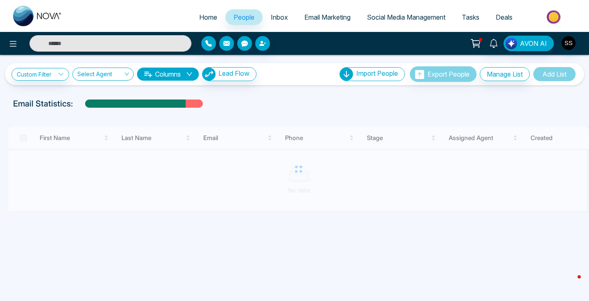
click at [199, 20] on span "Home" at bounding box center [208, 17] width 18 height 8
select select "*"
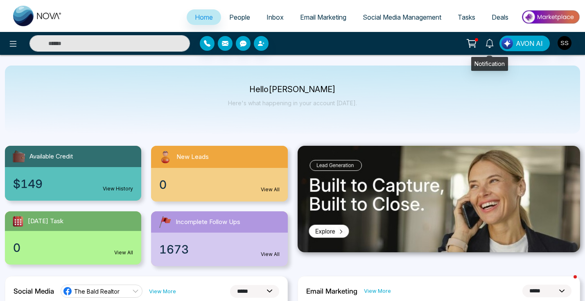
click at [469, 44] on icon at bounding box center [471, 43] width 11 height 11
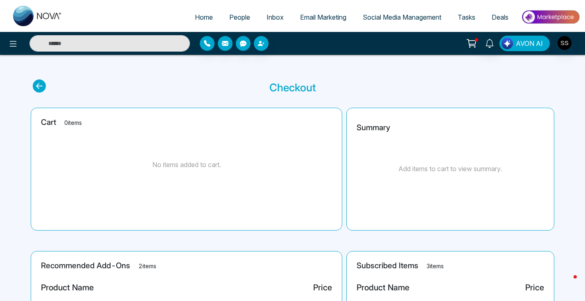
click at [524, 46] on span "AVON AI" at bounding box center [528, 43] width 27 height 10
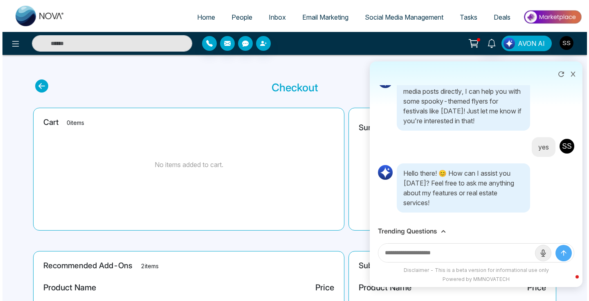
scroll to position [49, 0]
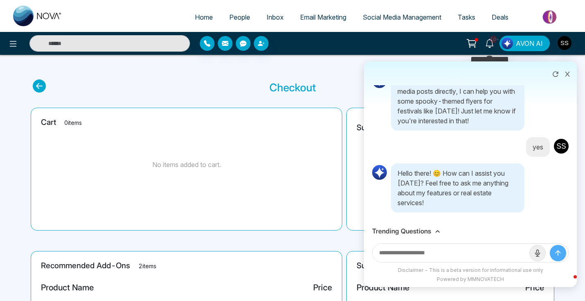
click at [490, 45] on icon at bounding box center [489, 43] width 8 height 9
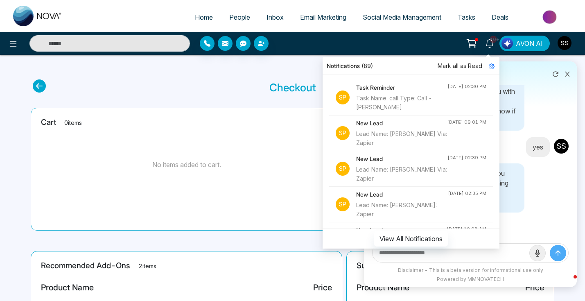
click at [565, 44] on img "button" at bounding box center [564, 43] width 14 height 14
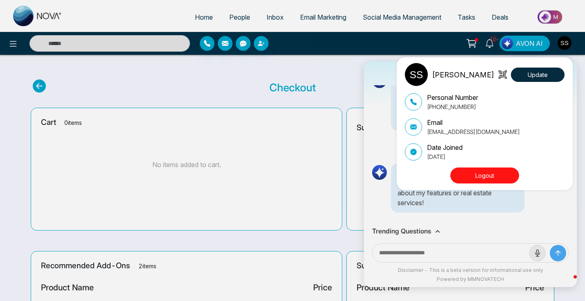
click at [532, 42] on div "[PERSON_NAME] Update Personal Number [PHONE_NUMBER] Email [EMAIL_ADDRESS][DOMAI…" at bounding box center [292, 150] width 585 height 301
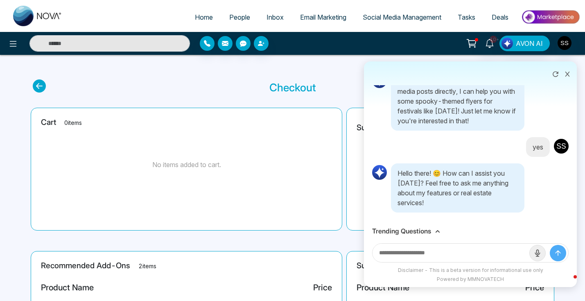
click at [495, 22] on link "Deals" at bounding box center [499, 17] width 33 height 16
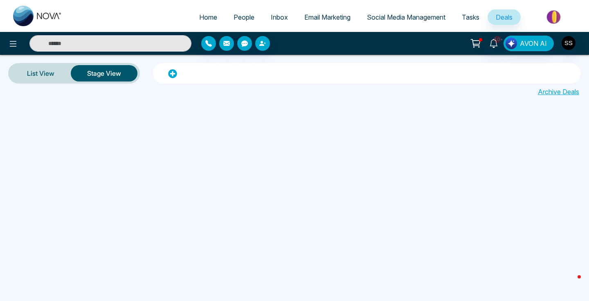
click at [419, 22] on link "Social Media Management" at bounding box center [406, 17] width 95 height 16
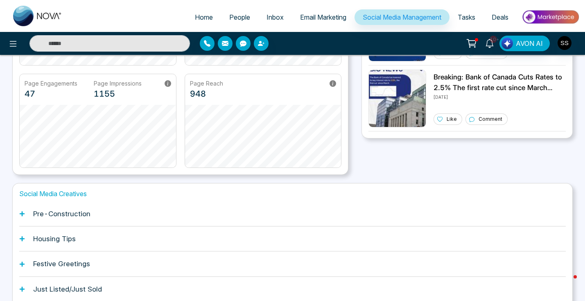
scroll to position [200, 0]
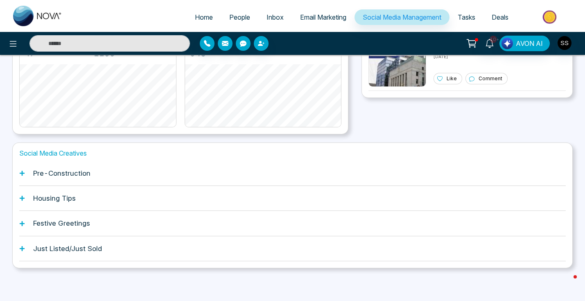
click at [67, 173] on h1 "Pre-Construction" at bounding box center [61, 173] width 57 height 8
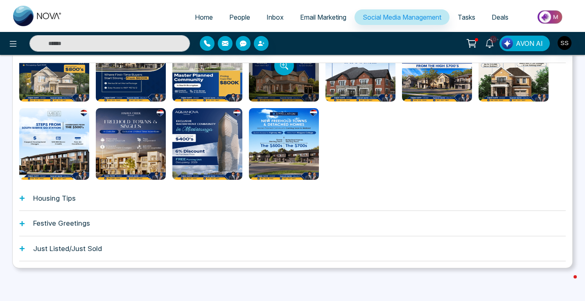
scroll to position [121, 0]
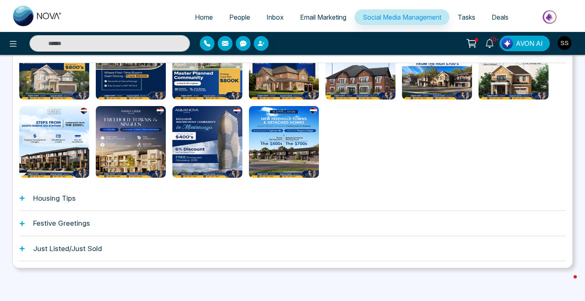
click at [392, 158] on div at bounding box center [292, 64] width 546 height 228
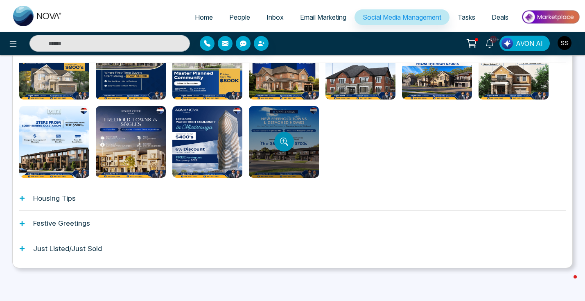
click at [283, 141] on icon "Preview template" at bounding box center [284, 141] width 8 height 8
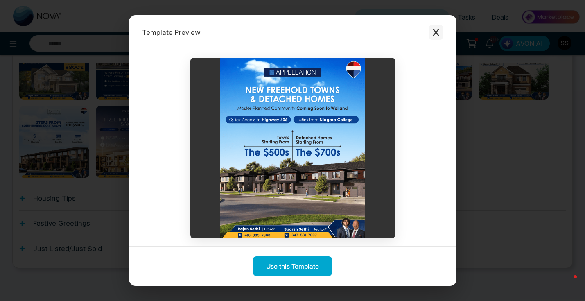
click at [430, 34] on button "Close modal" at bounding box center [435, 32] width 15 height 15
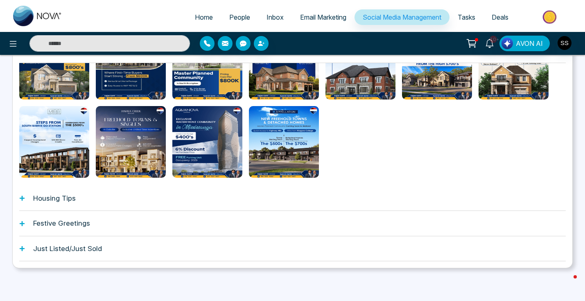
click at [130, 196] on div "Housing Tips" at bounding box center [292, 198] width 546 height 25
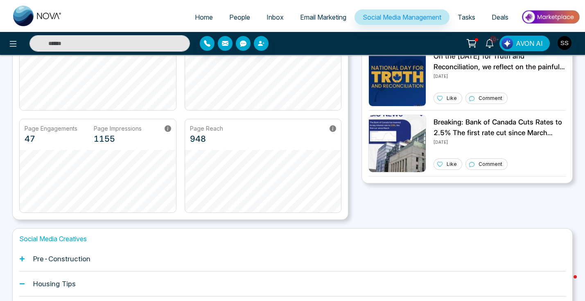
scroll to position [0, 0]
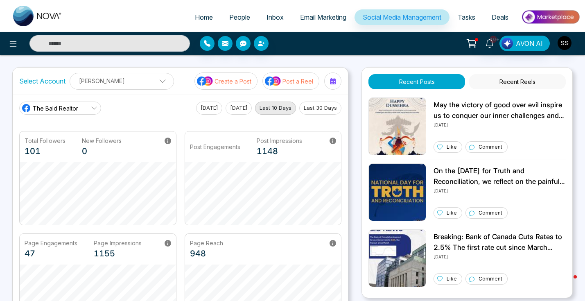
click at [62, 77] on label "Select Account" at bounding box center [42, 81] width 46 height 10
click at [479, 45] on button at bounding box center [471, 44] width 16 height 16
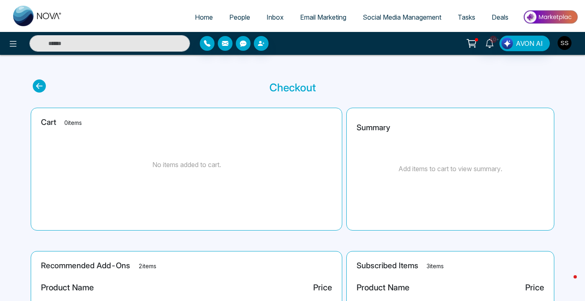
click at [565, 42] on img "button" at bounding box center [564, 43] width 14 height 14
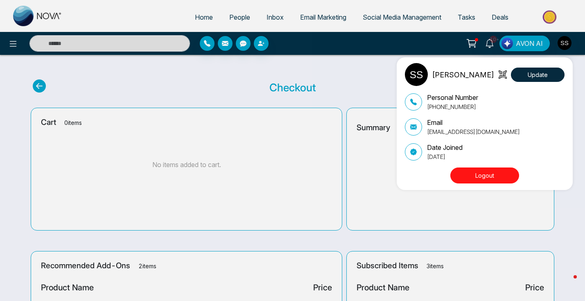
click at [539, 43] on div "[PERSON_NAME] Update Personal Number [PHONE_NUMBER] Email [EMAIL_ADDRESS][DOMAI…" at bounding box center [292, 150] width 585 height 301
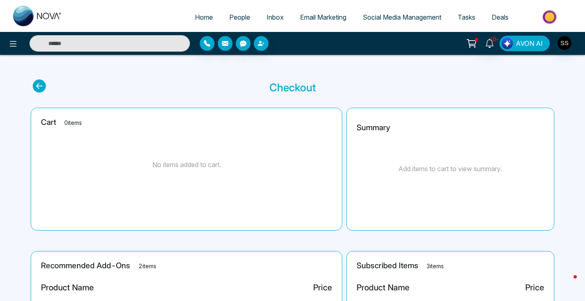
click at [539, 43] on span "AVON AI" at bounding box center [528, 43] width 27 height 10
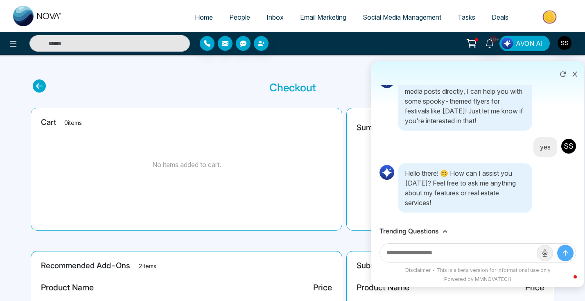
click at [539, 43] on span "AVON AI" at bounding box center [528, 43] width 27 height 10
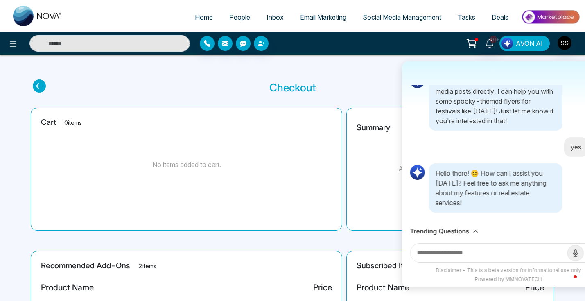
scroll to position [49, 0]
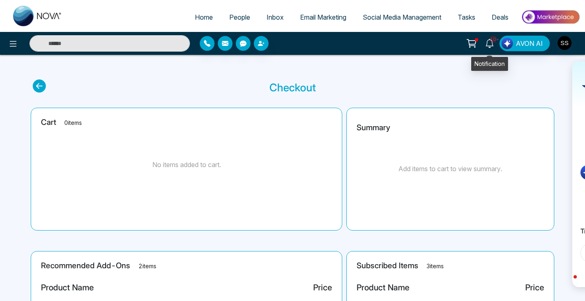
click at [485, 46] on icon at bounding box center [489, 43] width 9 height 9
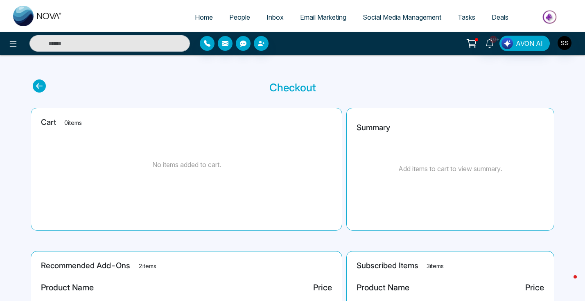
click at [473, 41] on icon at bounding box center [471, 43] width 11 height 11
click at [470, 21] on span "Tasks" at bounding box center [466, 17] width 18 height 8
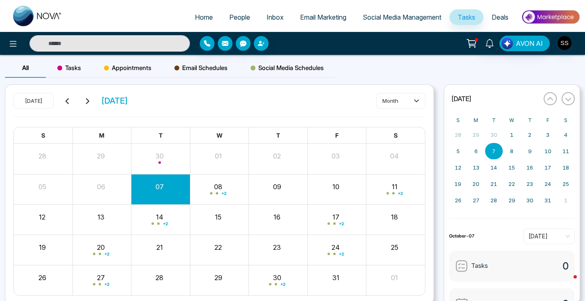
click at [470, 21] on span "Tasks" at bounding box center [466, 17] width 18 height 8
click at [418, 11] on link "Social Media Management" at bounding box center [401, 17] width 95 height 16
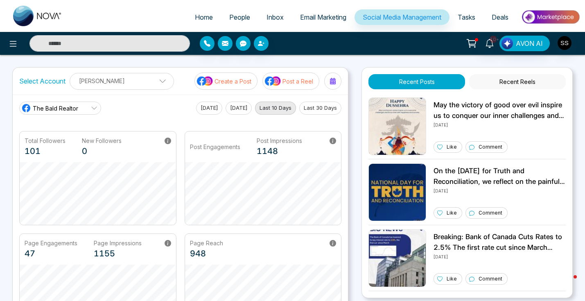
click at [419, 76] on button "Recent Posts" at bounding box center [416, 81] width 97 height 15
click at [220, 82] on p "Create a Post" at bounding box center [232, 81] width 37 height 9
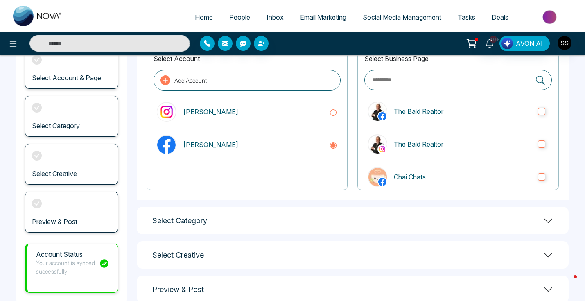
scroll to position [82, 0]
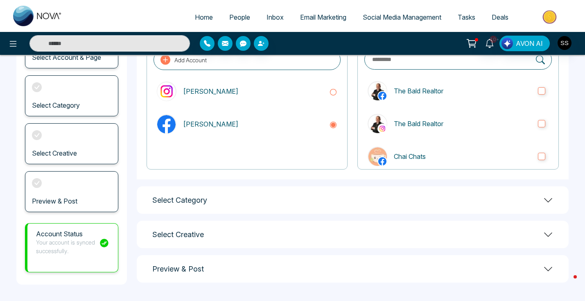
click at [533, 195] on div "Select Category" at bounding box center [353, 199] width 432 height 27
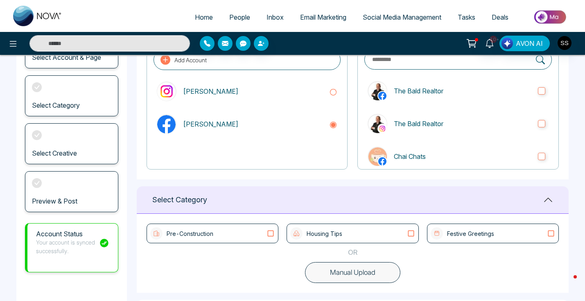
scroll to position [158, 0]
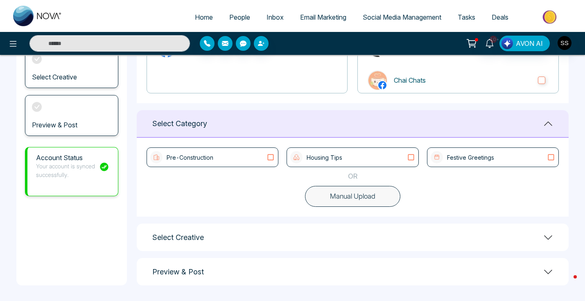
click at [494, 156] on div "Festive Greetings" at bounding box center [492, 157] width 124 height 12
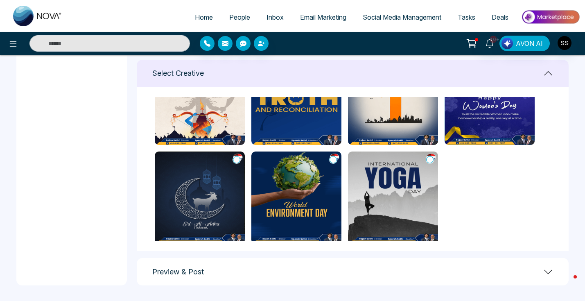
scroll to position [63, 0]
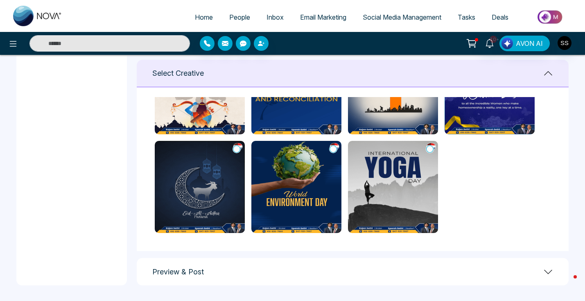
click at [394, 270] on div "Preview & Post" at bounding box center [353, 271] width 432 height 27
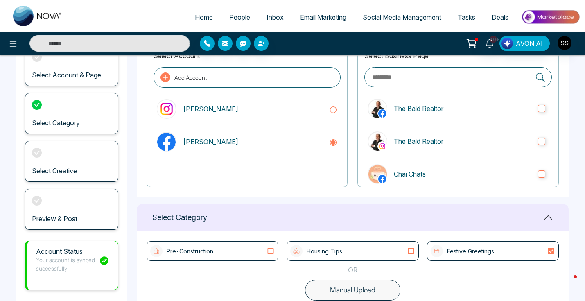
scroll to position [0, 0]
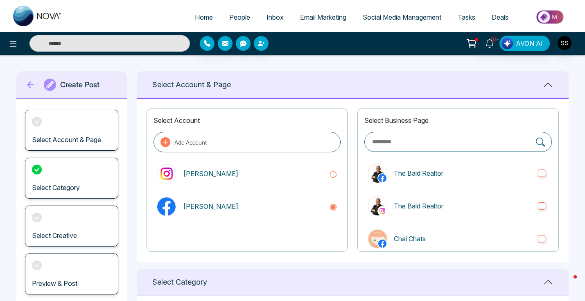
click at [81, 84] on h1 "Create Post" at bounding box center [79, 84] width 39 height 9
click at [29, 82] on icon at bounding box center [31, 84] width 12 height 16
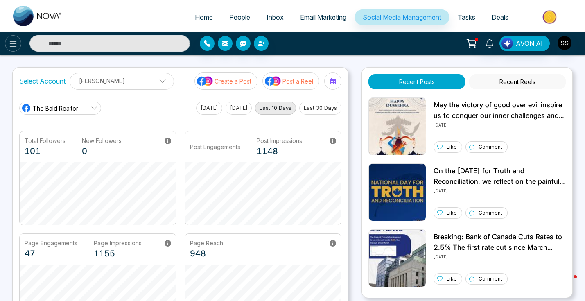
click at [15, 37] on button at bounding box center [13, 43] width 16 height 16
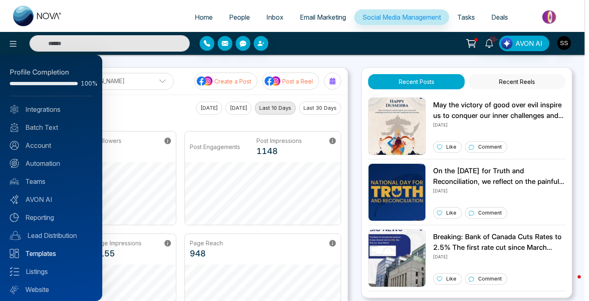
click at [45, 254] on link "Templates" at bounding box center [51, 253] width 83 height 10
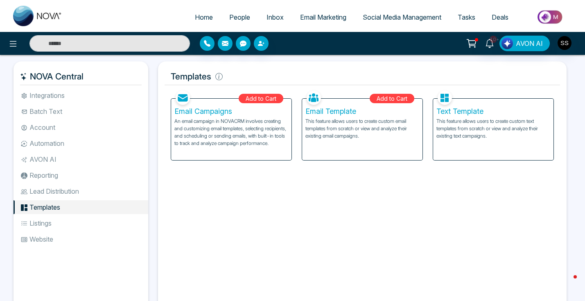
click at [36, 225] on li "Listings" at bounding box center [80, 223] width 135 height 14
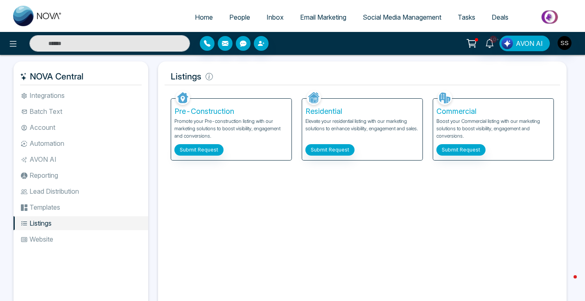
click at [432, 25] on link "Social Media Management" at bounding box center [401, 17] width 95 height 16
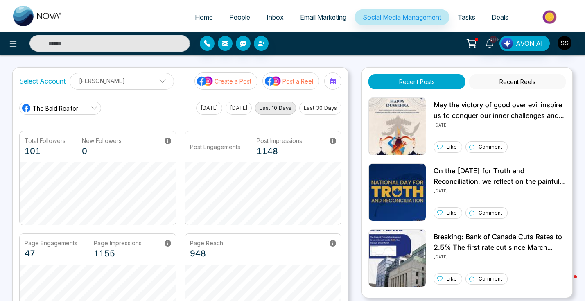
click at [221, 77] on p "Create a Post" at bounding box center [232, 81] width 37 height 9
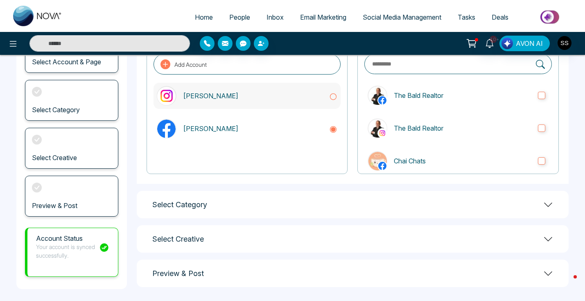
scroll to position [82, 0]
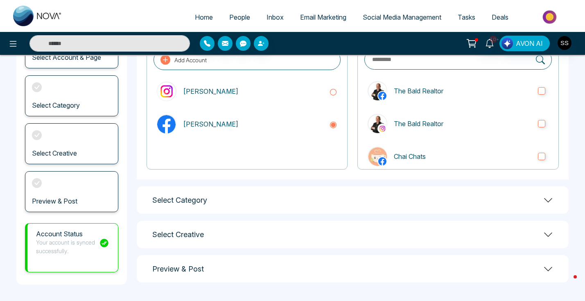
click at [247, 204] on div "Select Category" at bounding box center [353, 199] width 432 height 27
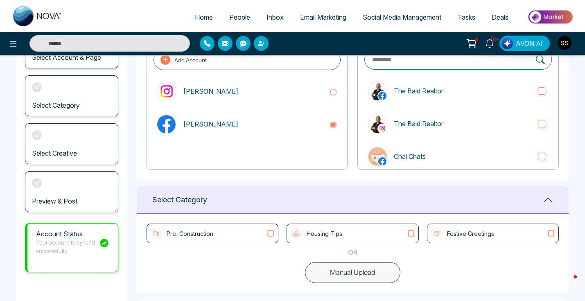
click at [461, 238] on div "Festive Greetings" at bounding box center [461, 233] width 63 height 12
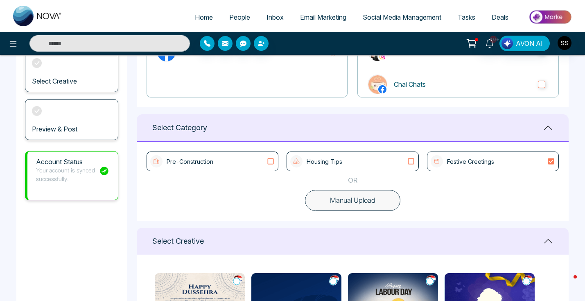
scroll to position [71, 0]
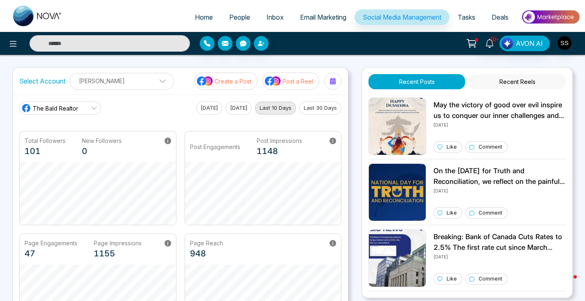
click at [284, 82] on p "Post a Reel" at bounding box center [297, 81] width 31 height 9
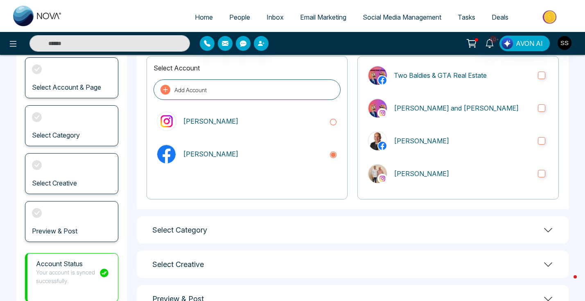
scroll to position [82, 0]
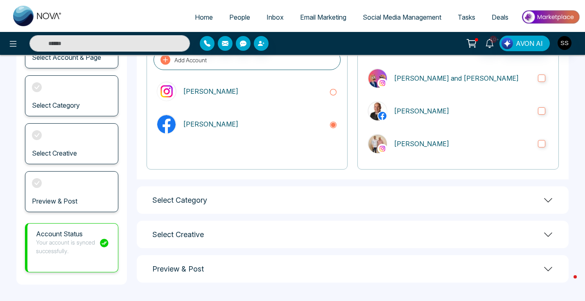
click at [382, 195] on div "Select Category" at bounding box center [353, 199] width 432 height 27
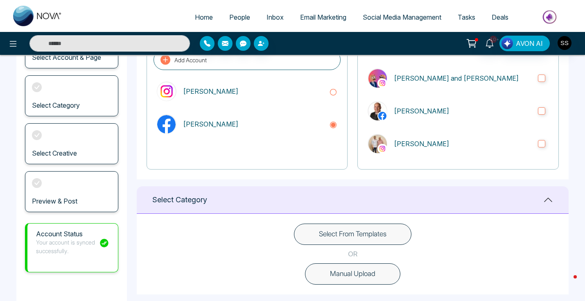
scroll to position [191, 0]
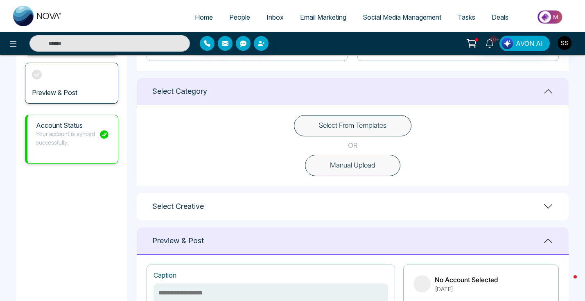
click at [372, 125] on button "Select From Templates" at bounding box center [352, 125] width 117 height 21
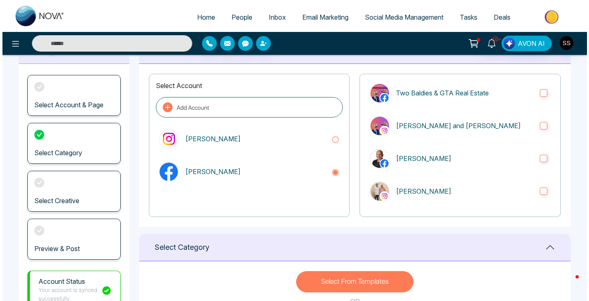
scroll to position [0, 0]
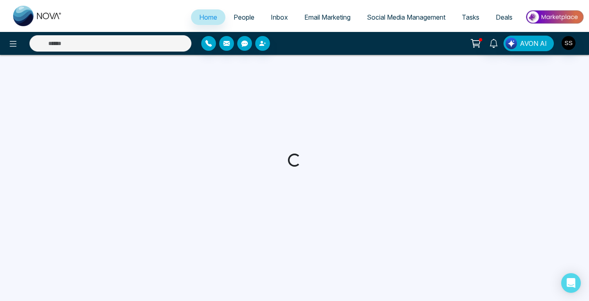
select select "*"
